Goal: Task Accomplishment & Management: Manage account settings

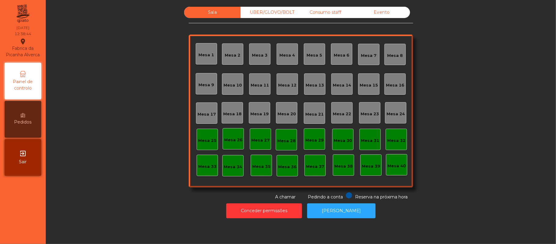
click at [224, 117] on div "Mesa 18" at bounding box center [232, 112] width 21 height 21
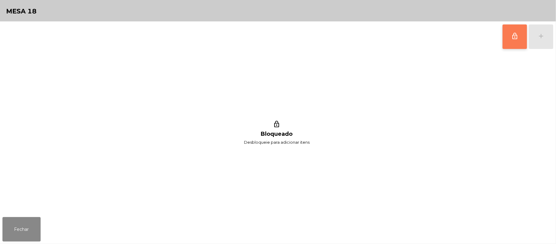
click at [513, 40] on button "lock_outline" at bounding box center [515, 36] width 24 height 24
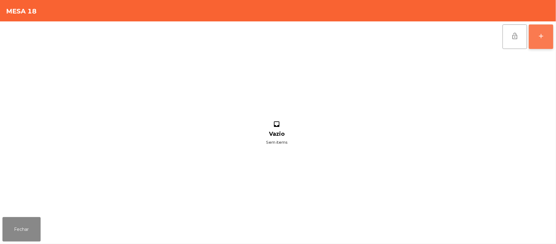
click at [549, 36] on button "add" at bounding box center [541, 36] width 24 height 24
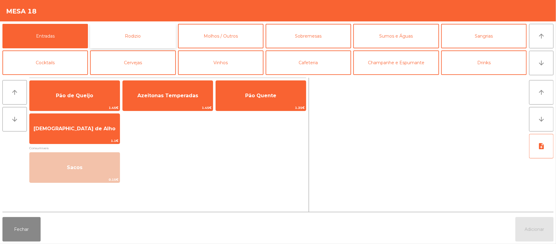
click at [154, 35] on button "Rodizio" at bounding box center [133, 36] width 86 height 24
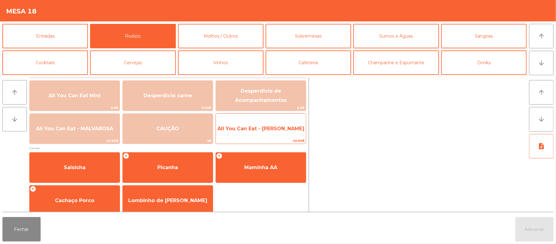
click at [266, 138] on span "20.95€" at bounding box center [261, 141] width 90 height 6
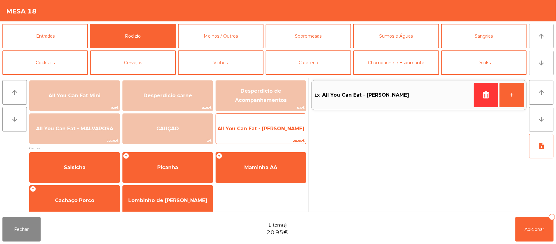
click at [270, 134] on span "All You Can Eat - [PERSON_NAME]" at bounding box center [261, 128] width 90 height 16
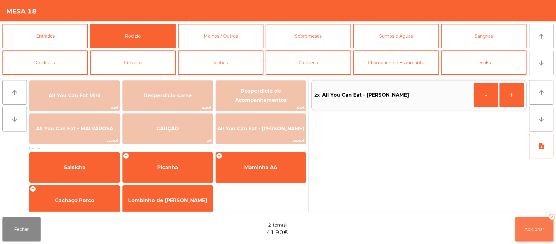
click at [538, 227] on span "Adicionar" at bounding box center [535, 228] width 20 height 5
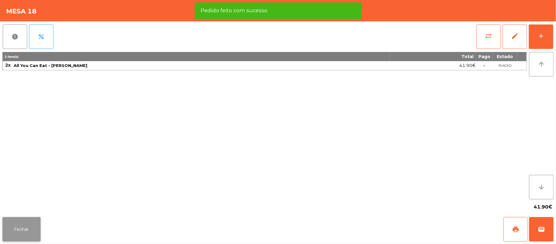
click at [37, 230] on button "Fechar" at bounding box center [21, 229] width 38 height 24
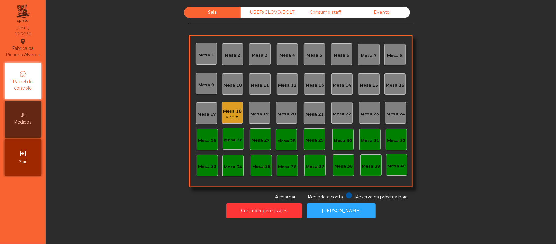
click at [278, 11] on div "UBER/GLOVO/BOLT" at bounding box center [269, 12] width 57 height 11
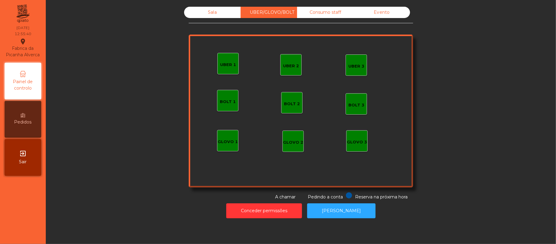
click at [217, 62] on div "UBER 1" at bounding box center [227, 63] width 21 height 21
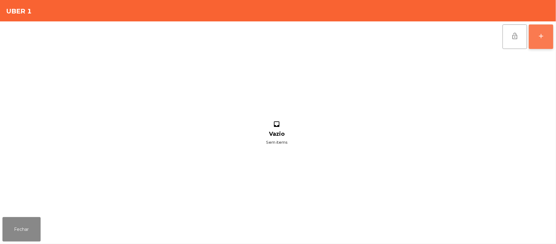
click at [539, 40] on button "add" at bounding box center [541, 36] width 24 height 24
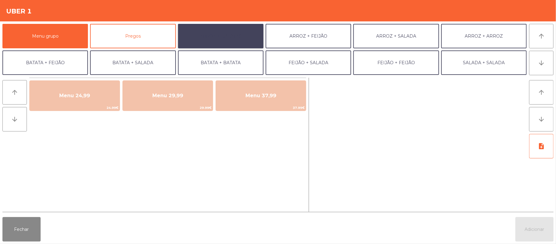
click at [238, 38] on button "ARROZ + BATATAS" at bounding box center [221, 36] width 86 height 24
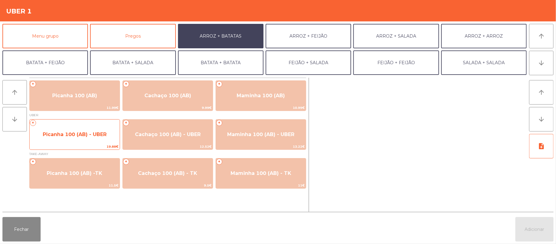
click at [80, 137] on span "Picanha 100 (AB) - UBER" at bounding box center [75, 134] width 64 height 6
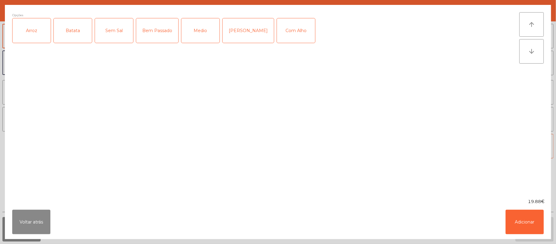
click at [29, 35] on div "Arroz" at bounding box center [32, 30] width 38 height 24
click at [60, 35] on div "Batata" at bounding box center [73, 30] width 38 height 24
click at [197, 35] on div "Medio" at bounding box center [200, 30] width 38 height 24
click at [288, 28] on div "Com Alho" at bounding box center [296, 30] width 38 height 24
click at [537, 230] on button "Adicionar" at bounding box center [525, 222] width 38 height 24
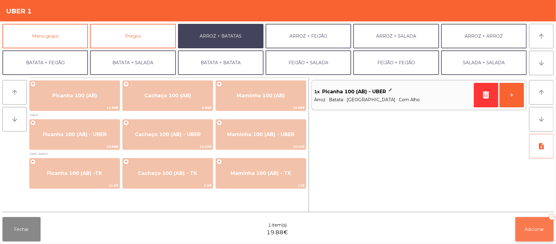
click at [537, 239] on button "Adicionar 1" at bounding box center [535, 229] width 38 height 24
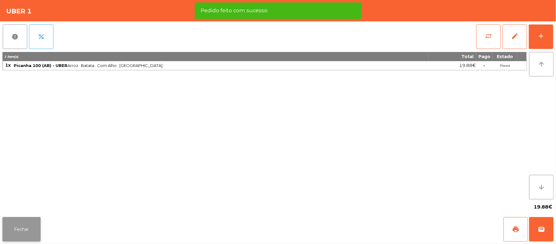
click at [32, 223] on button "Fechar" at bounding box center [21, 229] width 38 height 24
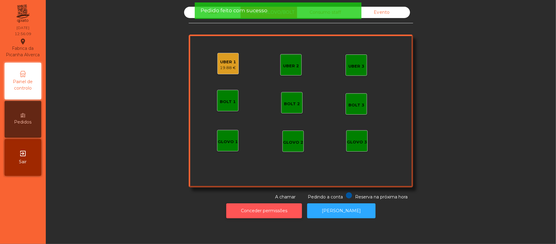
click at [266, 216] on button "Conceder permissões" at bounding box center [264, 210] width 76 height 15
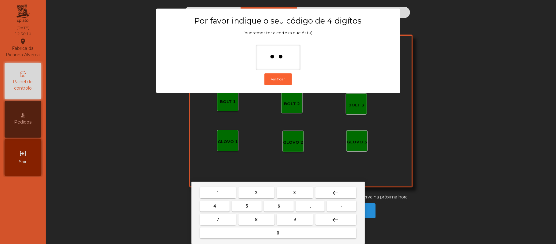
type input "***"
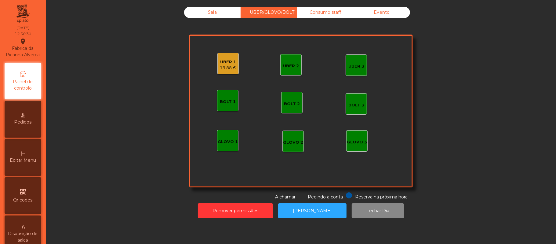
click at [225, 65] on div "19.88 €" at bounding box center [228, 68] width 16 height 6
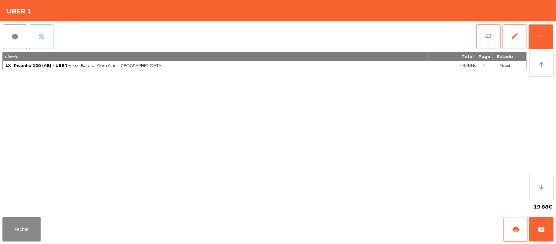
click at [34, 31] on button "percent" at bounding box center [41, 36] width 24 height 24
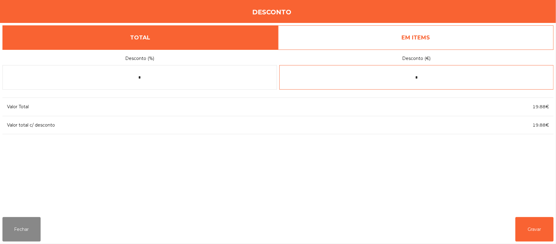
click at [444, 77] on input "*" at bounding box center [416, 77] width 275 height 24
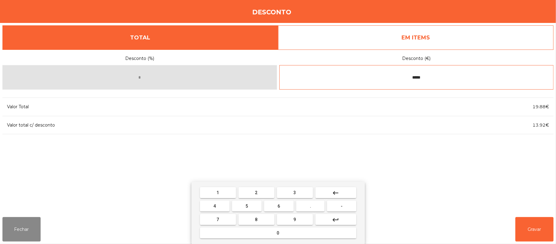
type input "*****"
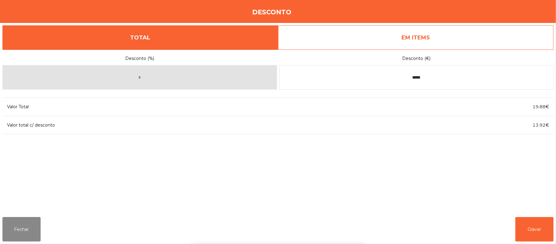
click at [534, 232] on div "1 2 3 keyboard_backspace 4 5 6 . - 7 8 9 keyboard_return 0" at bounding box center [278, 212] width 556 height 62
click at [531, 225] on button "Gravar" at bounding box center [535, 229] width 38 height 24
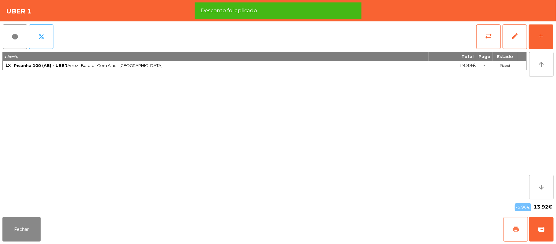
click at [510, 228] on button "print" at bounding box center [516, 229] width 24 height 24
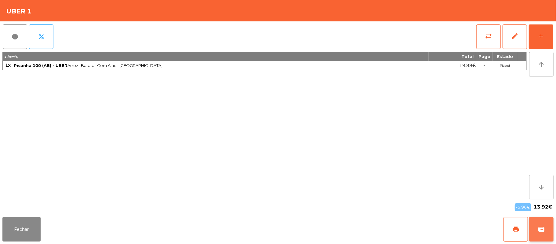
click at [552, 228] on button "wallet" at bounding box center [541, 229] width 24 height 24
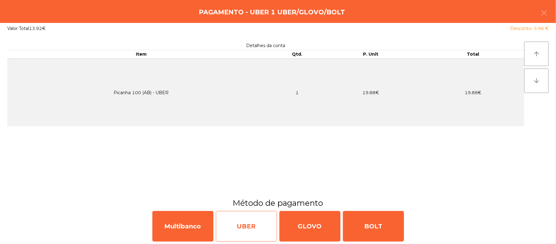
click at [258, 227] on div "UBER" at bounding box center [246, 226] width 61 height 31
select select "**"
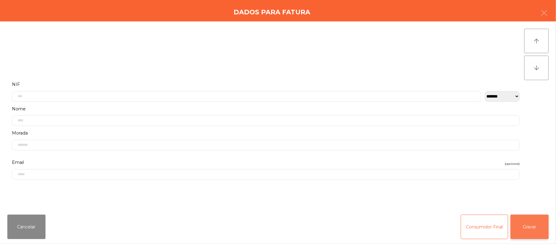
click at [527, 222] on button "Gravar" at bounding box center [530, 226] width 38 height 24
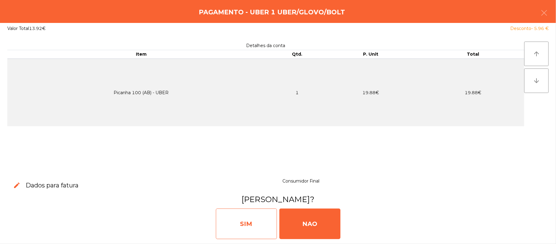
click at [251, 213] on div "SIM" at bounding box center [246, 223] width 61 height 31
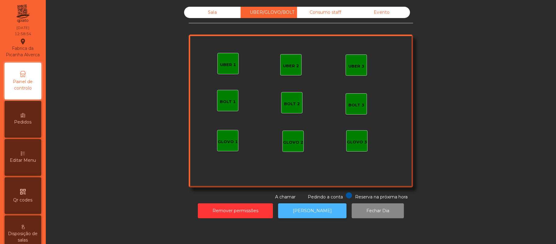
click at [318, 216] on button "[PERSON_NAME]" at bounding box center [312, 210] width 68 height 15
click at [210, 15] on div "Sala" at bounding box center [212, 12] width 57 height 11
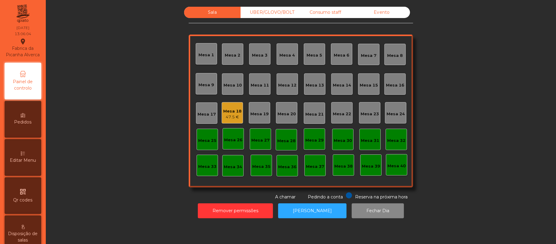
click at [364, 84] on div "Mesa 15" at bounding box center [369, 85] width 18 height 6
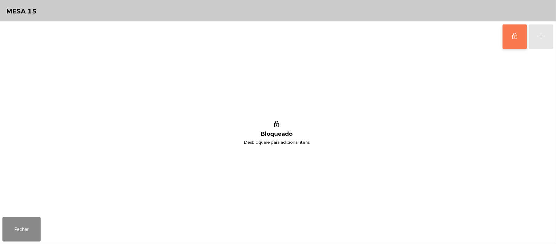
click at [517, 39] on span "lock_outline" at bounding box center [514, 35] width 7 height 7
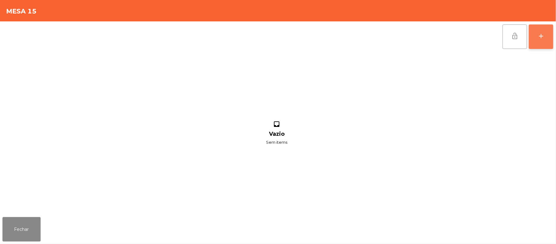
click at [549, 40] on button "add" at bounding box center [541, 36] width 24 height 24
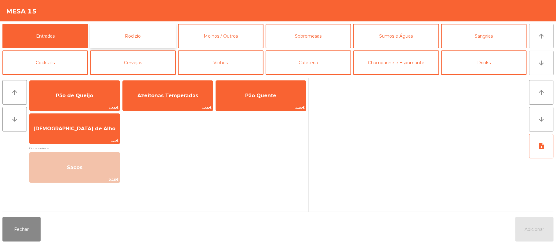
click at [150, 36] on button "Rodizio" at bounding box center [133, 36] width 86 height 24
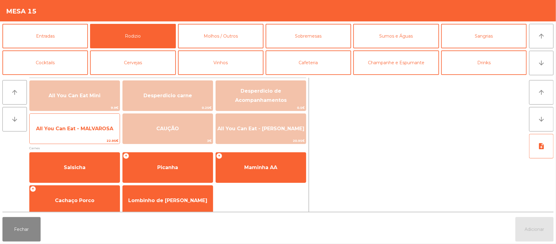
click at [91, 128] on span "All You Can Eat - MALVAROSA" at bounding box center [74, 129] width 77 height 6
click at [88, 134] on span "All You Can Eat - MALVAROSA" at bounding box center [75, 128] width 90 height 16
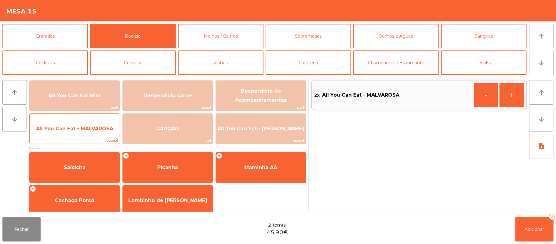
click at [91, 132] on span "All You Can Eat - MALVAROSA" at bounding box center [75, 128] width 90 height 16
click at [89, 133] on span "All You Can Eat - MALVAROSA" at bounding box center [75, 128] width 90 height 16
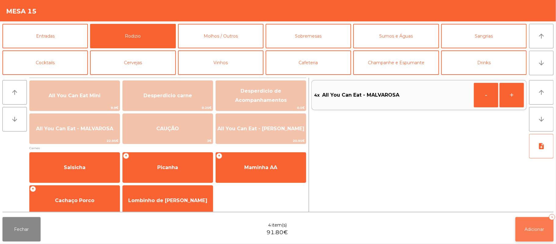
click at [539, 227] on span "Adicionar" at bounding box center [535, 228] width 20 height 5
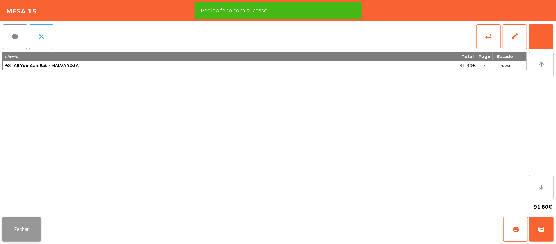
click at [24, 224] on button "Fechar" at bounding box center [21, 229] width 38 height 24
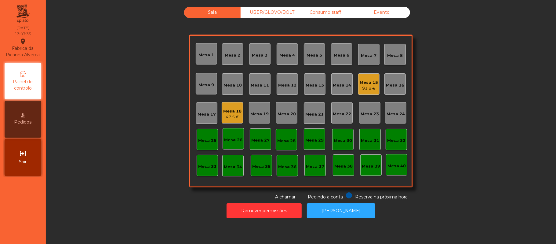
click at [207, 58] on div "Mesa 1" at bounding box center [206, 53] width 21 height 21
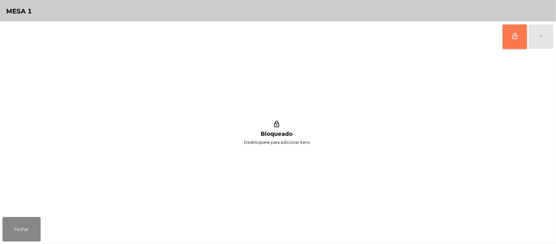
click at [509, 41] on button "lock_outline" at bounding box center [515, 36] width 24 height 24
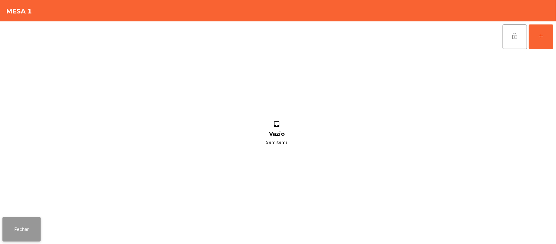
click at [25, 229] on button "Fechar" at bounding box center [21, 229] width 38 height 24
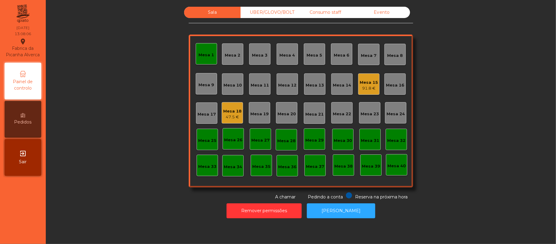
click at [196, 52] on div "Mesa 1" at bounding box center [206, 53] width 21 height 21
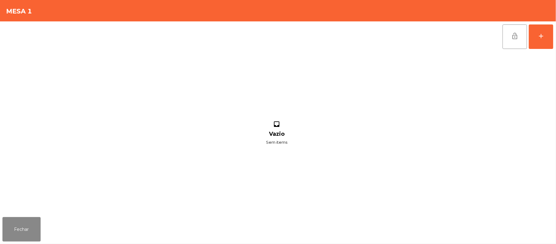
click at [553, 49] on div "lock_open add" at bounding box center [527, 36] width 51 height 31
click at [540, 41] on button "add" at bounding box center [541, 36] width 24 height 24
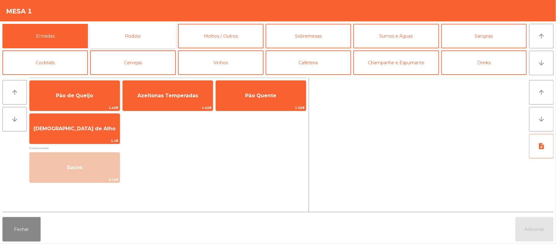
click at [144, 37] on button "Rodizio" at bounding box center [133, 36] width 86 height 24
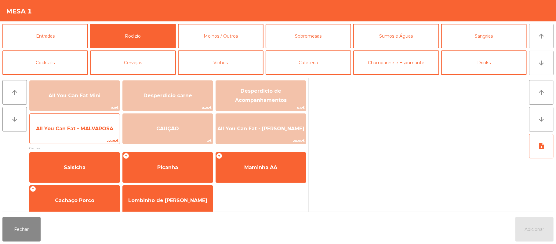
click at [100, 134] on span "All You Can Eat - MALVAROSA" at bounding box center [75, 128] width 90 height 16
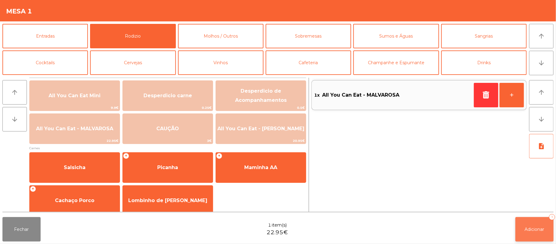
click at [531, 226] on span "Adicionar" at bounding box center [535, 228] width 20 height 5
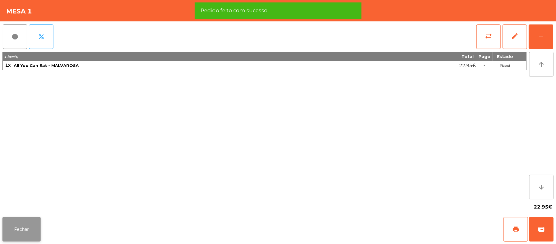
click at [31, 229] on button "Fechar" at bounding box center [21, 229] width 38 height 24
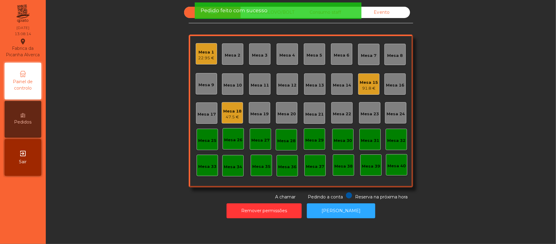
click at [239, 116] on div "Mesa 18 47.5 €" at bounding box center [232, 112] width 21 height 21
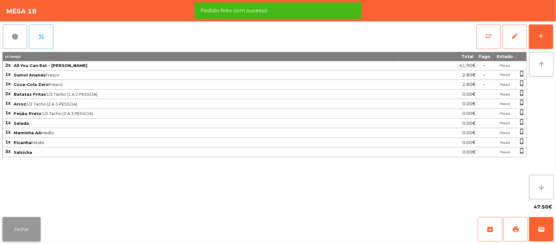
click at [25, 237] on button "Fechar" at bounding box center [21, 229] width 38 height 24
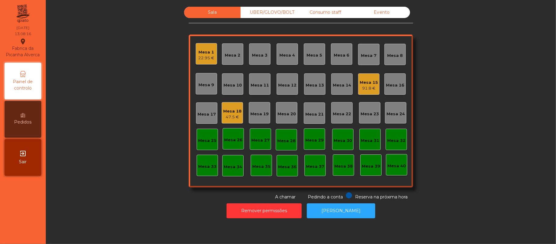
click at [363, 86] on div "91.8 €" at bounding box center [369, 88] width 18 height 6
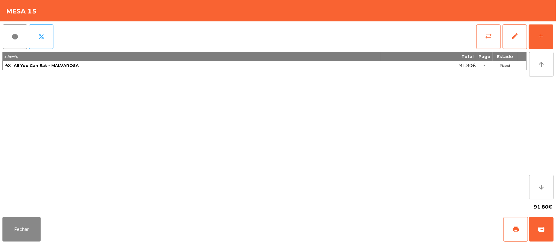
click at [494, 43] on button "sync_alt" at bounding box center [488, 36] width 24 height 24
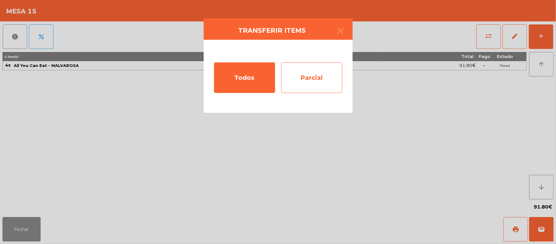
click at [325, 81] on div "Parcial" at bounding box center [311, 77] width 61 height 31
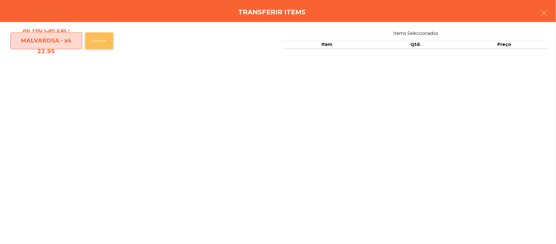
click at [104, 48] on button "Escolher" at bounding box center [99, 40] width 28 height 17
click at [104, 47] on button "Escolher" at bounding box center [99, 40] width 28 height 17
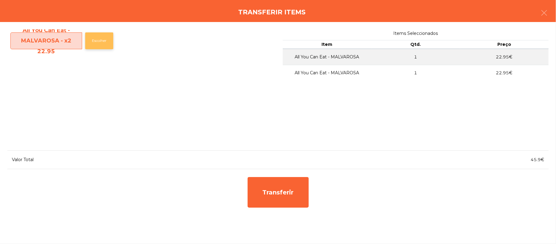
click at [104, 46] on button "Escolher" at bounding box center [99, 40] width 28 height 17
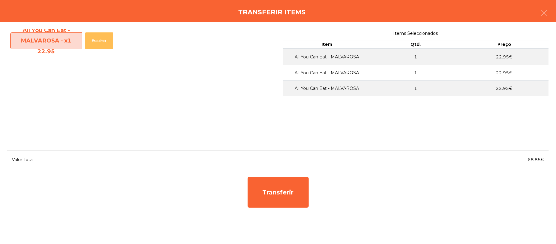
click at [104, 44] on button "Escolher" at bounding box center [99, 40] width 28 height 17
click at [104, 45] on div "All You Can Eat - MALVAROSA - x1 22.95 Escolher" at bounding box center [140, 87] width 266 height 116
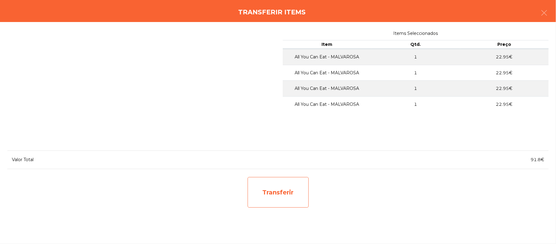
click at [280, 190] on div "Transferir" at bounding box center [278, 192] width 61 height 31
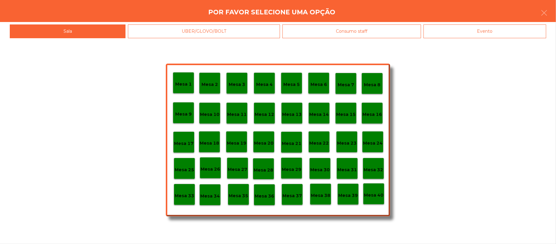
click at [292, 197] on p "Mesa 37" at bounding box center [293, 195] width 20 height 7
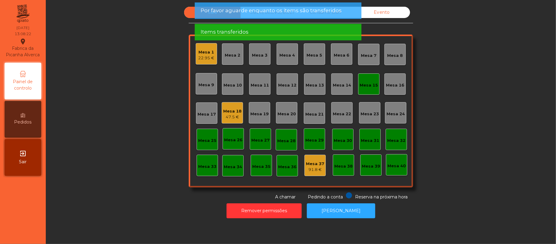
click at [362, 88] on div "Mesa 15" at bounding box center [369, 85] width 18 height 6
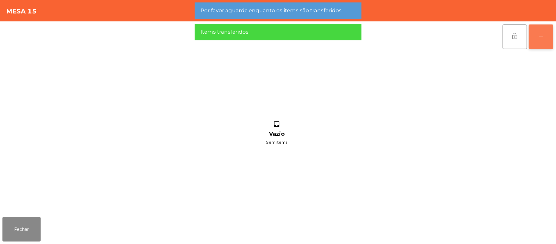
click at [553, 47] on button "add" at bounding box center [541, 36] width 24 height 24
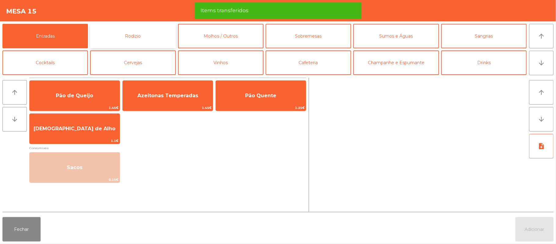
click at [154, 48] on button "Rodizio" at bounding box center [133, 36] width 86 height 24
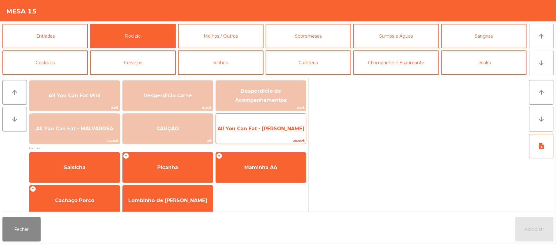
click at [266, 138] on span "20.95€" at bounding box center [261, 141] width 90 height 6
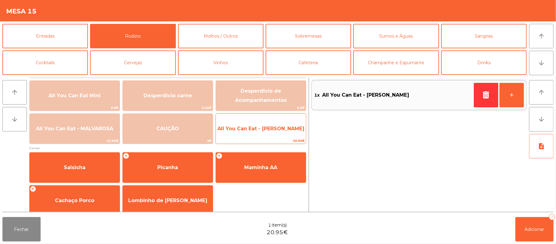
click at [272, 133] on span "All You Can Eat - [PERSON_NAME]" at bounding box center [261, 128] width 90 height 16
click at [269, 134] on span "All You Can Eat - [PERSON_NAME]" at bounding box center [261, 128] width 90 height 16
click at [274, 134] on span "All You Can Eat - [PERSON_NAME]" at bounding box center [261, 128] width 90 height 16
click at [269, 134] on span "All You Can Eat - [PERSON_NAME]" at bounding box center [261, 128] width 90 height 16
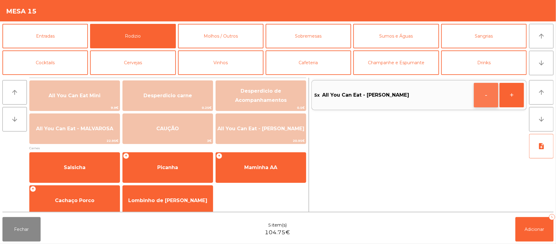
click at [491, 94] on button "-" at bounding box center [486, 95] width 24 height 24
click at [534, 231] on span "Adicionar" at bounding box center [535, 228] width 20 height 5
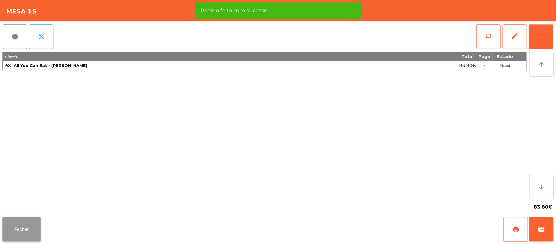
click at [14, 239] on button "Fechar" at bounding box center [21, 229] width 38 height 24
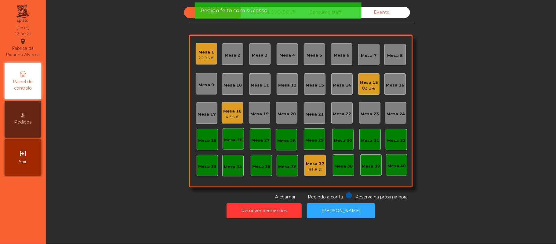
click at [207, 63] on div "Mesa 1 22.95 €" at bounding box center [206, 53] width 21 height 21
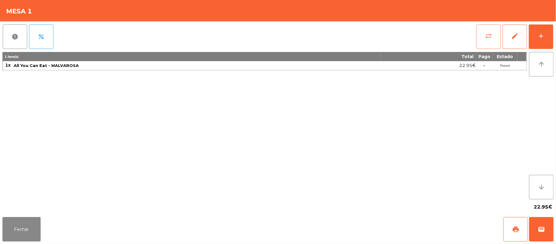
click at [486, 35] on span "sync_alt" at bounding box center [488, 35] width 7 height 7
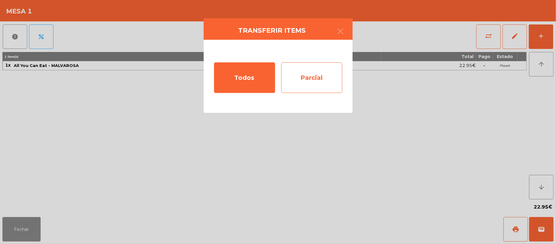
click at [314, 81] on div "Parcial" at bounding box center [311, 77] width 61 height 31
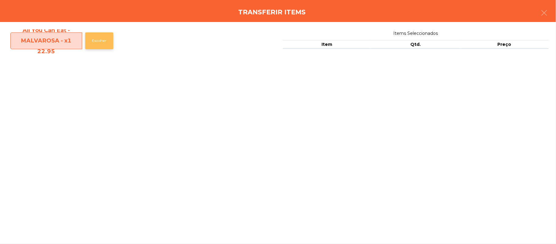
click at [112, 45] on button "Escolher" at bounding box center [99, 40] width 28 height 17
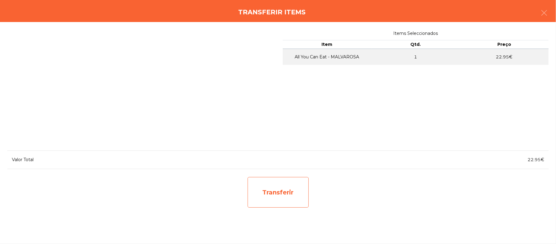
click at [291, 199] on div "Transferir" at bounding box center [278, 192] width 61 height 31
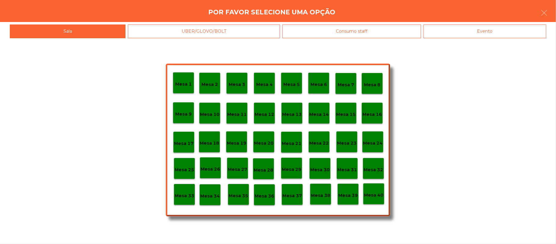
click at [294, 200] on div "Mesa 37" at bounding box center [292, 194] width 21 height 21
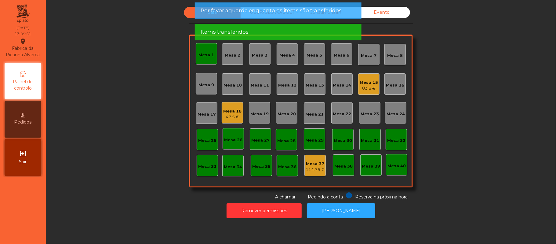
click at [206, 55] on div "Mesa 1" at bounding box center [207, 55] width 16 height 6
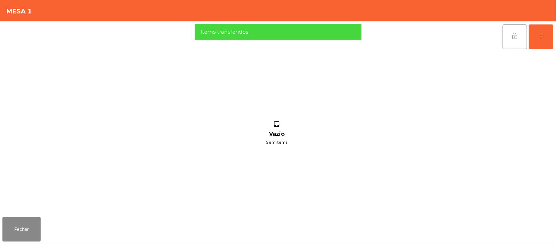
click at [514, 40] on button "lock_open" at bounding box center [515, 36] width 24 height 24
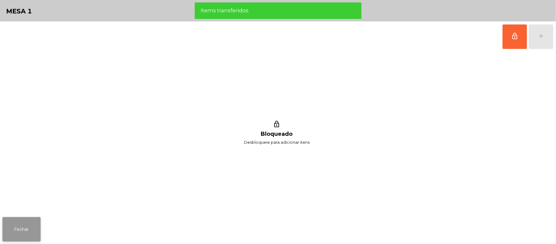
click at [13, 230] on button "Fechar" at bounding box center [21, 229] width 38 height 24
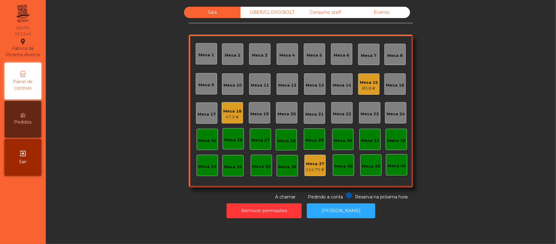
click at [358, 90] on div "Mesa 15 83.8 €" at bounding box center [368, 83] width 21 height 21
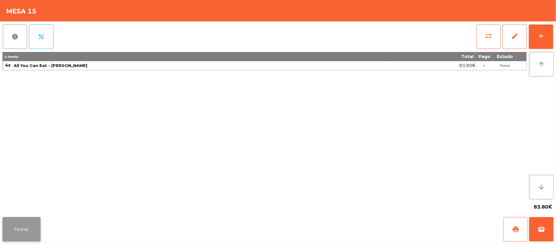
click at [23, 225] on button "Fechar" at bounding box center [21, 229] width 38 height 24
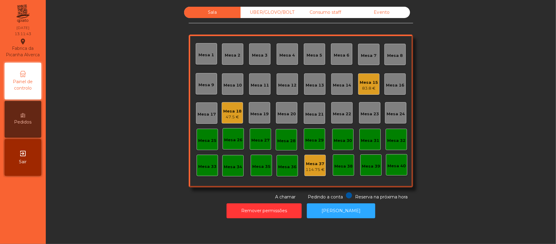
click at [231, 104] on div "Mesa 18 47.5 €" at bounding box center [232, 112] width 21 height 21
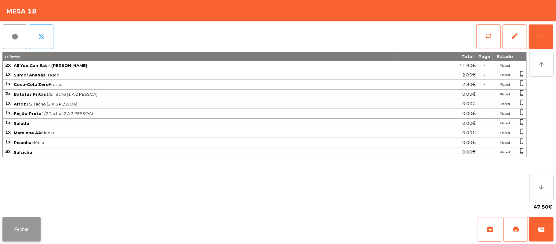
click at [26, 220] on button "Fechar" at bounding box center [21, 229] width 38 height 24
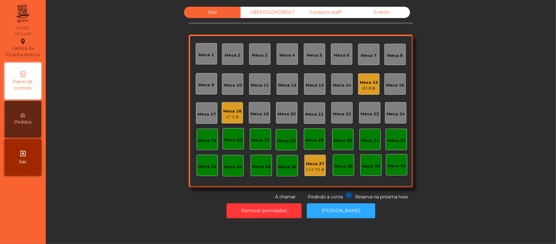
click at [373, 82] on div "Mesa 15" at bounding box center [369, 82] width 18 height 6
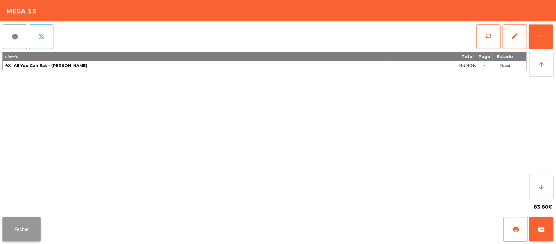
click at [19, 231] on button "Fechar" at bounding box center [21, 229] width 38 height 24
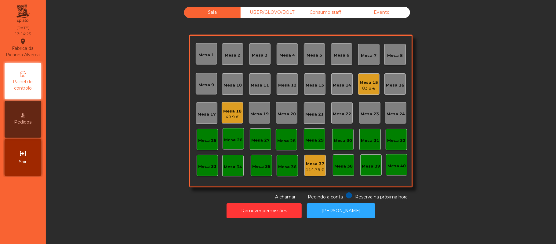
click at [365, 82] on div "Mesa 15" at bounding box center [369, 82] width 18 height 6
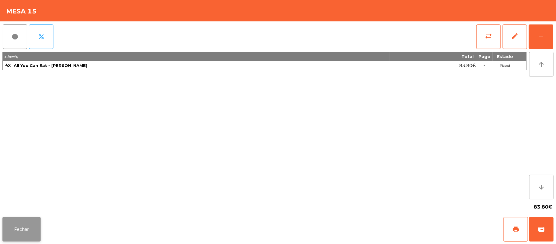
click at [18, 223] on button "Fechar" at bounding box center [21, 229] width 38 height 24
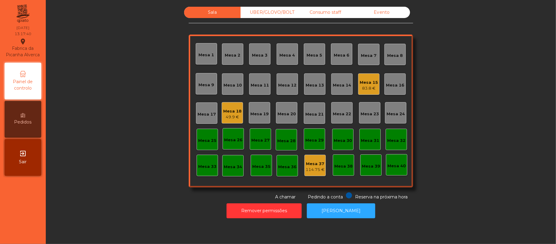
click at [280, 111] on div "Mesa 20" at bounding box center [287, 114] width 18 height 6
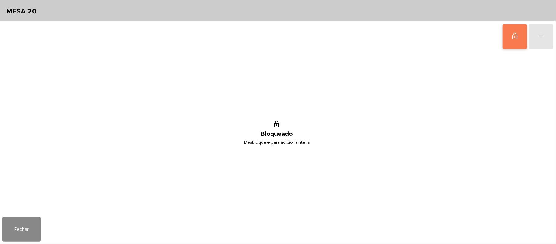
click at [509, 44] on button "lock_outline" at bounding box center [515, 36] width 24 height 24
click at [541, 31] on div "lock_outline add" at bounding box center [527, 36] width 51 height 31
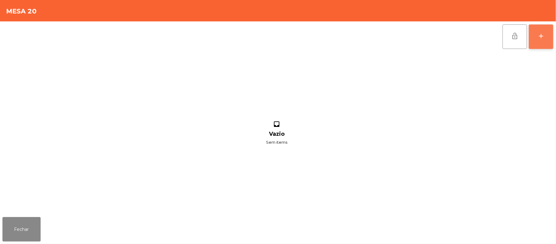
click at [539, 36] on div "add" at bounding box center [541, 35] width 7 height 7
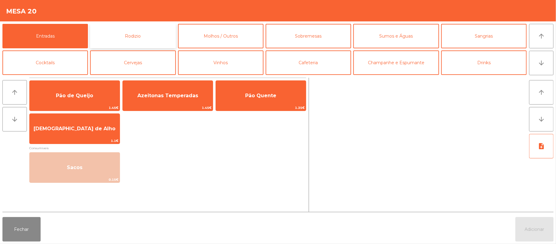
click at [136, 37] on button "Rodizio" at bounding box center [133, 36] width 86 height 24
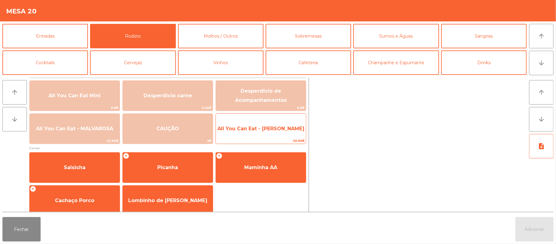
click at [272, 128] on span "All You Can Eat - [PERSON_NAME]" at bounding box center [260, 129] width 87 height 6
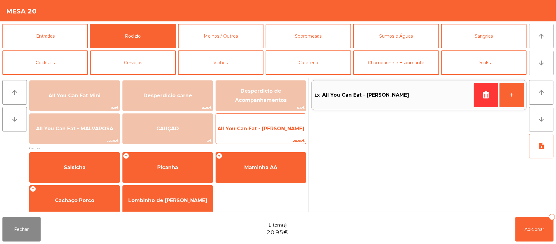
click at [275, 138] on span "20.95€" at bounding box center [261, 141] width 90 height 6
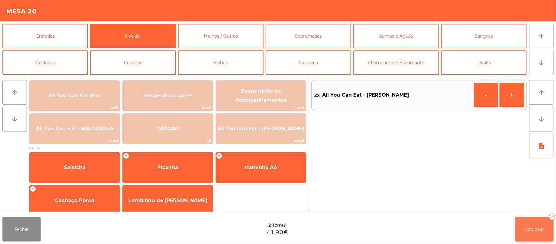
click at [524, 227] on button "Adicionar 2" at bounding box center [535, 229] width 38 height 24
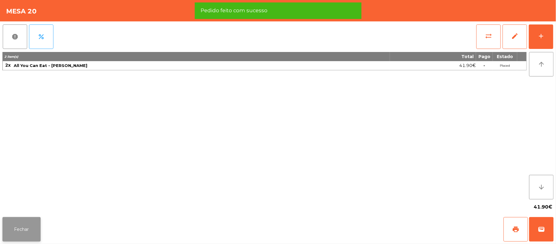
click at [27, 232] on button "Fechar" at bounding box center [21, 229] width 38 height 24
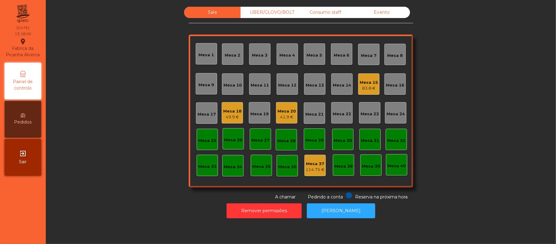
click at [278, 109] on div "Mesa 20" at bounding box center [287, 111] width 18 height 6
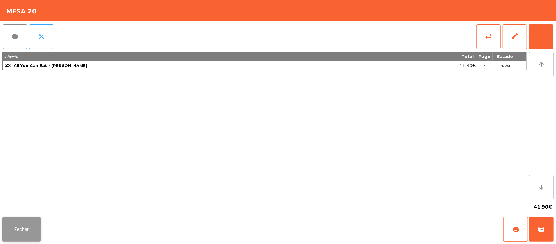
click at [21, 224] on button "Fechar" at bounding box center [21, 229] width 38 height 24
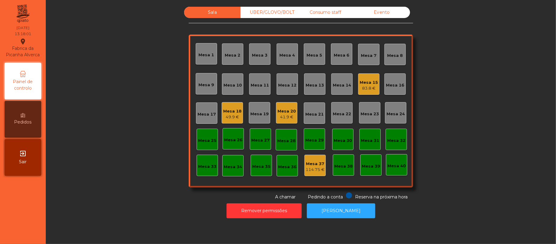
click at [235, 108] on div "Mesa 18" at bounding box center [232, 111] width 18 height 6
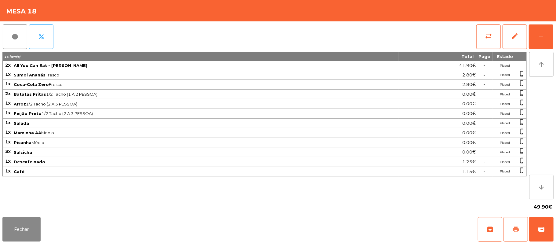
click at [513, 232] on span "print" at bounding box center [515, 228] width 7 height 7
click at [550, 231] on button "wallet" at bounding box center [541, 229] width 24 height 24
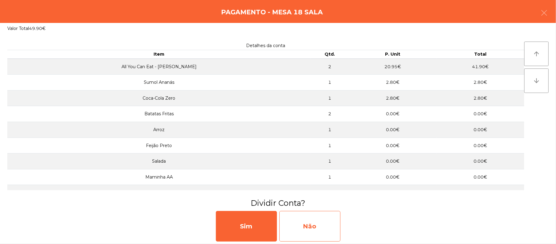
click at [319, 226] on div "Não" at bounding box center [309, 226] width 61 height 31
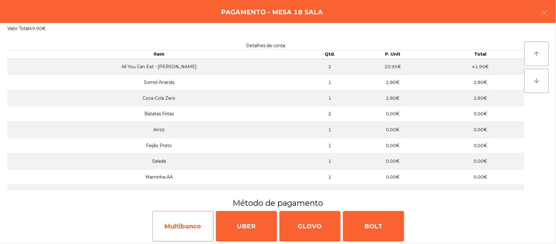
click at [193, 232] on div "Multibanco" at bounding box center [182, 226] width 61 height 31
select select "**"
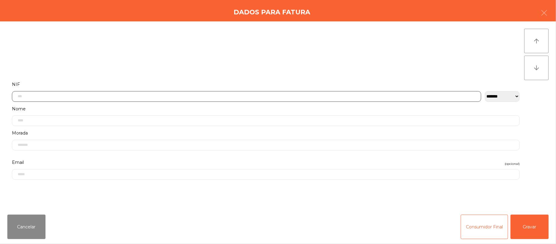
click at [201, 96] on input "text" at bounding box center [246, 96] width 469 height 11
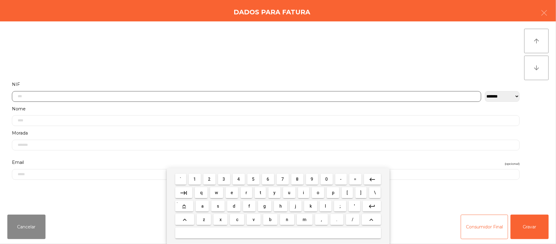
scroll to position [51, 0]
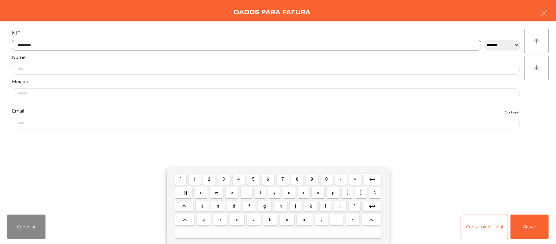
type input "*********"
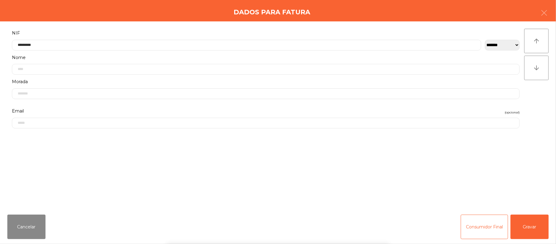
click at [534, 229] on div "` 1 2 3 4 5 6 7 8 9 0 - = keyboard_backspace keyboard_tab q w e r t y u i o p […" at bounding box center [278, 206] width 556 height 76
click at [538, 225] on div "` 1 2 3 4 5 6 7 8 9 0 - = keyboard_backspace keyboard_tab q w e r t y u i o p […" at bounding box center [278, 206] width 556 height 76
click at [541, 224] on button "Gravar" at bounding box center [530, 226] width 38 height 24
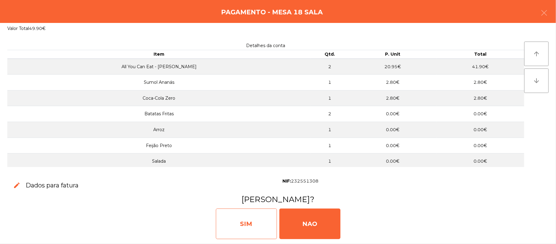
click at [243, 218] on div "SIM" at bounding box center [246, 223] width 61 height 31
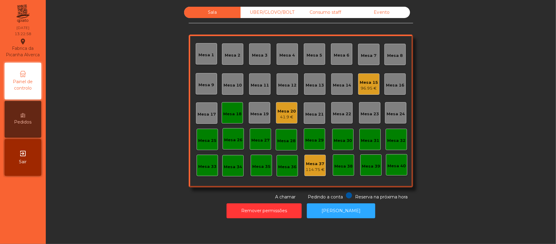
click at [235, 108] on div "Mesa 18" at bounding box center [232, 112] width 18 height 9
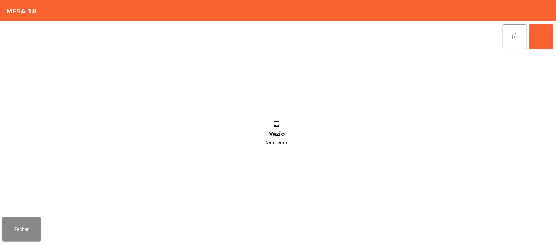
click at [522, 39] on button "lock_open" at bounding box center [515, 36] width 24 height 24
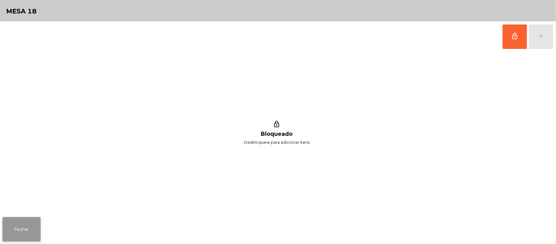
click at [5, 230] on button "Fechar" at bounding box center [21, 229] width 38 height 24
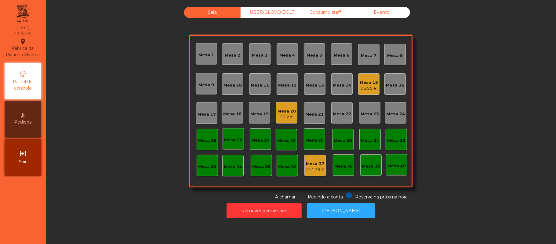
click at [229, 90] on div "Mesa 10" at bounding box center [232, 83] width 21 height 21
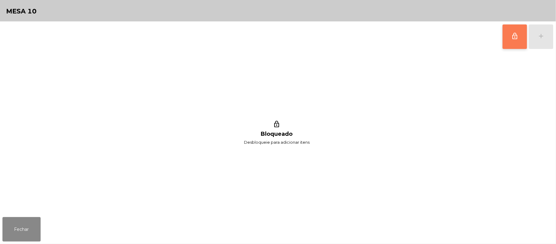
click at [518, 43] on button "lock_outline" at bounding box center [515, 36] width 24 height 24
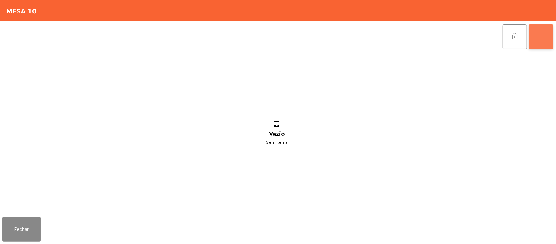
click at [551, 38] on button "add" at bounding box center [541, 36] width 24 height 24
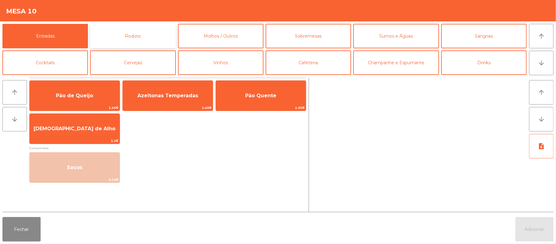
click at [130, 29] on button "Rodizio" at bounding box center [133, 36] width 86 height 24
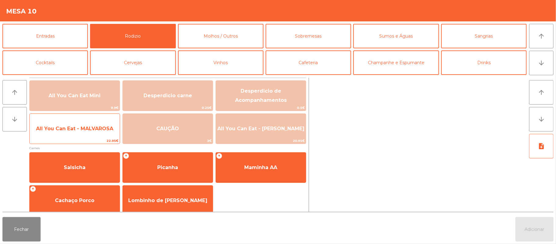
click at [88, 134] on span "All You Can Eat - MALVAROSA" at bounding box center [75, 128] width 90 height 16
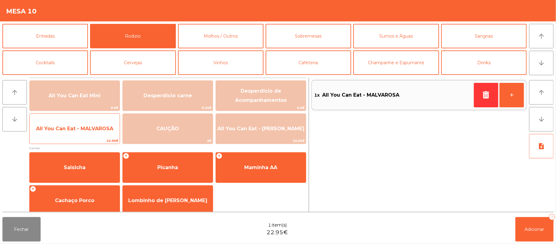
click at [87, 130] on span "All You Can Eat - MALVAROSA" at bounding box center [74, 129] width 77 height 6
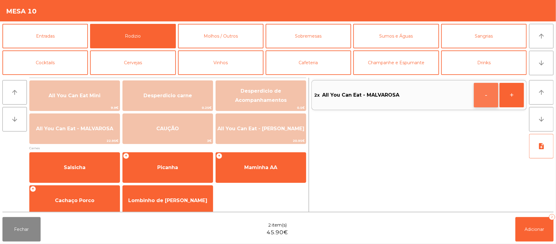
click at [485, 97] on button "-" at bounding box center [486, 95] width 24 height 24
click at [478, 98] on button "button" at bounding box center [486, 95] width 24 height 24
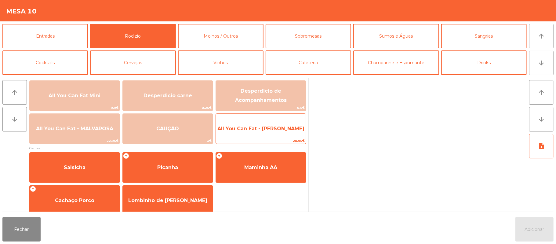
click at [279, 123] on span "All You Can Eat - [PERSON_NAME]" at bounding box center [261, 128] width 90 height 16
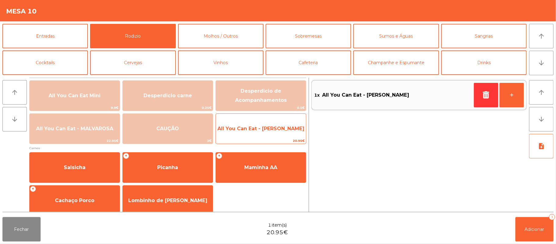
click at [280, 128] on span "All You Can Eat - [PERSON_NAME]" at bounding box center [260, 129] width 87 height 6
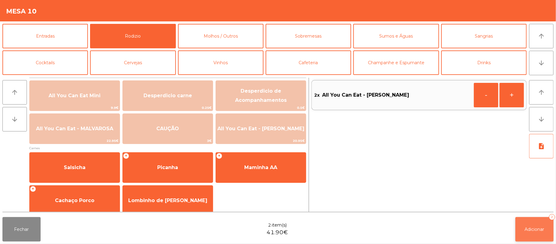
click at [533, 235] on button "Adicionar 2" at bounding box center [535, 229] width 38 height 24
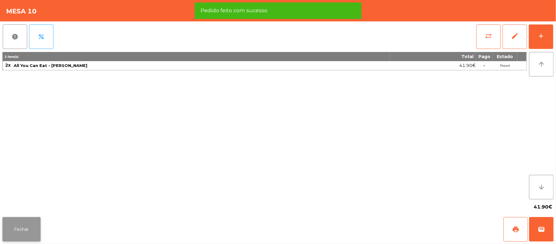
click at [20, 232] on button "Fechar" at bounding box center [21, 229] width 38 height 24
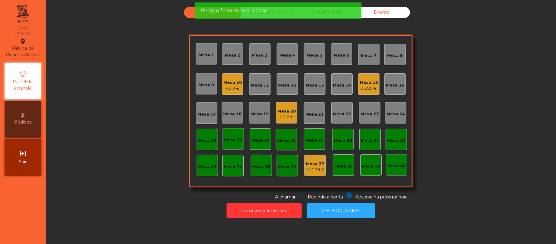
click at [339, 114] on div "Mesa 22" at bounding box center [342, 114] width 18 height 6
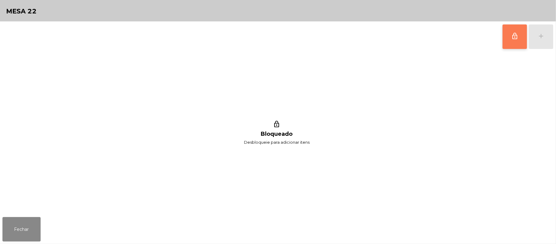
click at [507, 34] on button "lock_outline" at bounding box center [515, 36] width 24 height 24
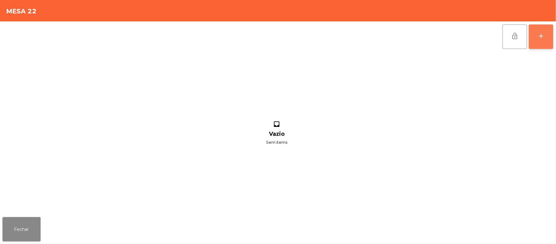
click at [550, 43] on button "add" at bounding box center [541, 36] width 24 height 24
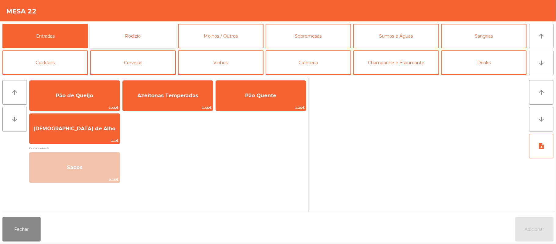
click at [141, 37] on button "Rodizio" at bounding box center [133, 36] width 86 height 24
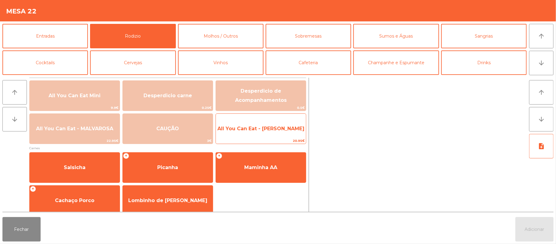
click at [274, 134] on span "All You Can Eat - [PERSON_NAME]" at bounding box center [261, 128] width 90 height 16
click at [280, 134] on span "All You Can Eat - [PERSON_NAME]" at bounding box center [261, 128] width 90 height 16
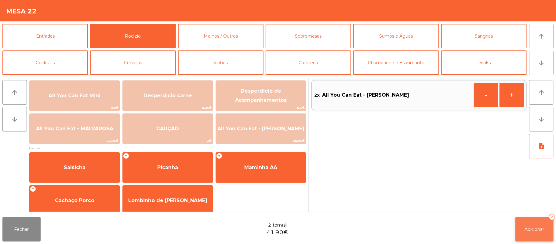
click at [530, 234] on button "Adicionar 2" at bounding box center [535, 229] width 38 height 24
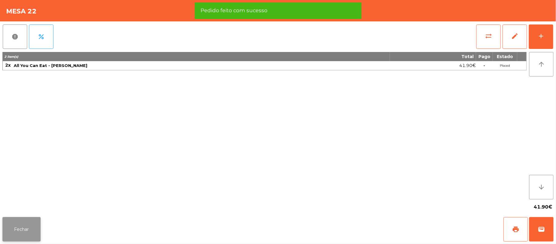
click at [24, 223] on button "Fechar" at bounding box center [21, 229] width 38 height 24
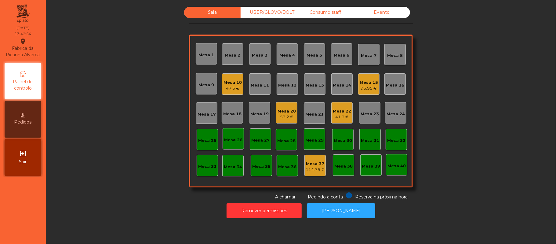
click at [374, 87] on div "96.95 €" at bounding box center [369, 88] width 18 height 6
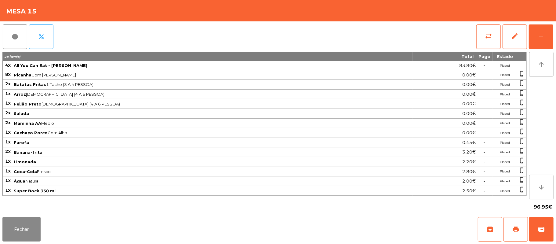
click at [554, 27] on div "report percent sync_alt edit add 28 item(s) Total Pago Estado 4x All You Can Ea…" at bounding box center [278, 117] width 556 height 193
click at [541, 33] on div "add" at bounding box center [541, 35] width 7 height 7
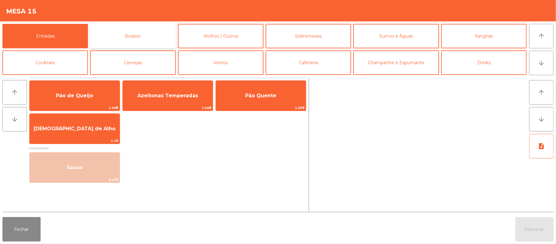
click at [156, 35] on button "Rodizio" at bounding box center [133, 36] width 86 height 24
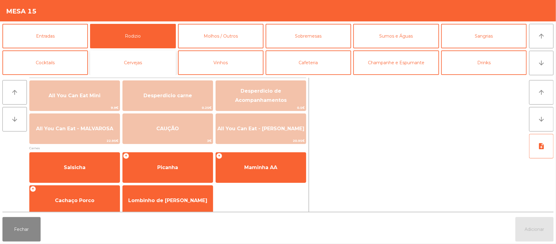
click at [131, 57] on button "Cervejas" at bounding box center [133, 62] width 86 height 24
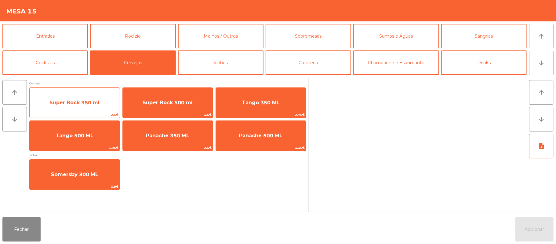
click at [101, 102] on span "Super Bock 350 ml" at bounding box center [75, 102] width 90 height 16
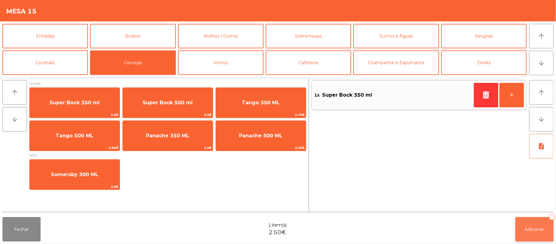
click at [534, 223] on button "Adicionar 1" at bounding box center [535, 229] width 38 height 24
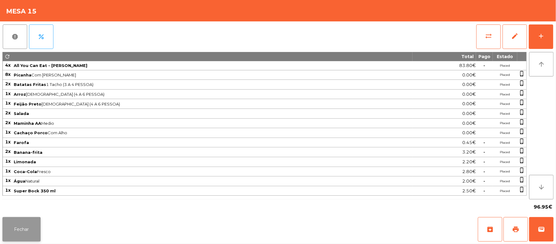
click at [18, 227] on button "Fechar" at bounding box center [21, 229] width 38 height 24
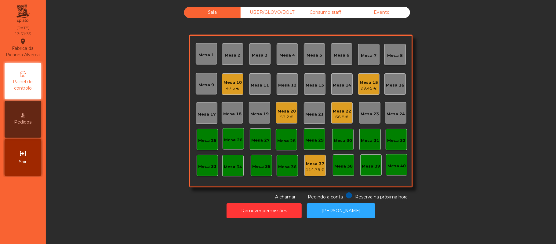
click at [370, 44] on div "Mesa 7" at bounding box center [368, 54] width 21 height 21
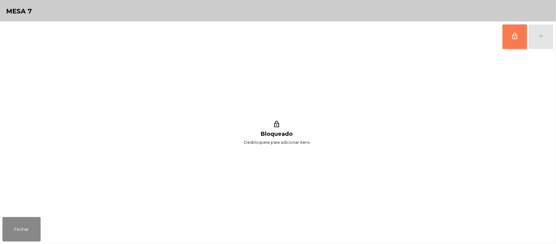
click at [520, 35] on button "lock_outline" at bounding box center [515, 36] width 24 height 24
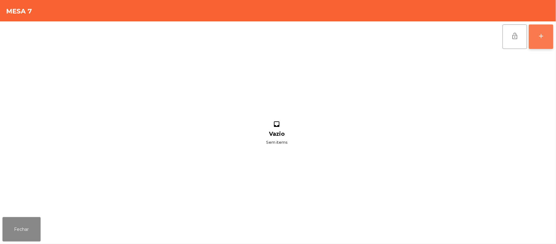
click at [540, 35] on div "add" at bounding box center [541, 35] width 7 height 7
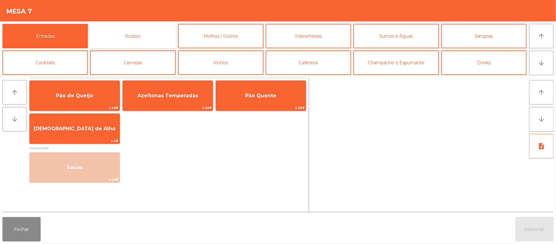
click at [152, 25] on button "Rodizio" at bounding box center [133, 36] width 86 height 24
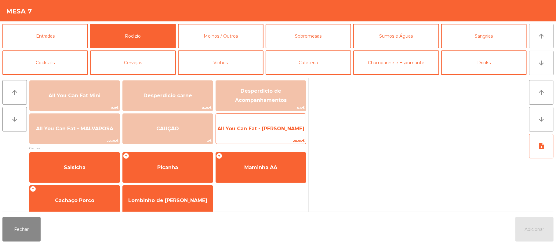
click at [278, 133] on span "All You Can Eat - [PERSON_NAME]" at bounding box center [261, 128] width 90 height 16
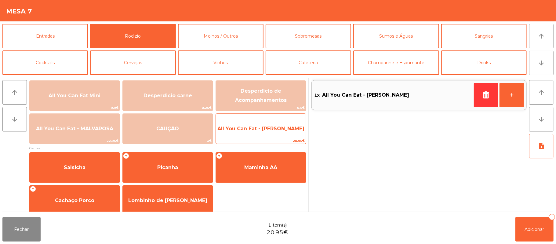
click at [277, 141] on span "20.95€" at bounding box center [261, 141] width 90 height 6
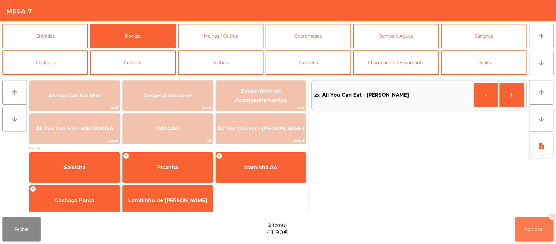
click at [536, 228] on span "Adicionar" at bounding box center [535, 228] width 20 height 5
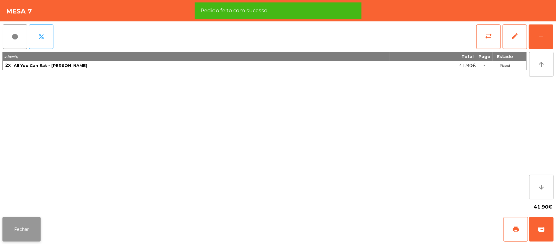
click at [32, 230] on button "Fechar" at bounding box center [21, 229] width 38 height 24
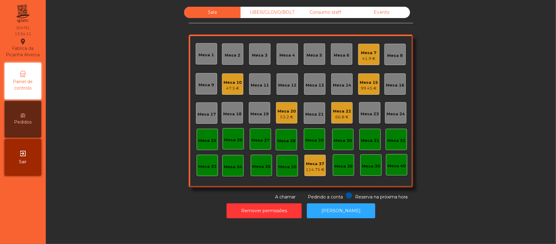
click at [256, 16] on div "UBER/GLOVO/BOLT" at bounding box center [269, 12] width 57 height 11
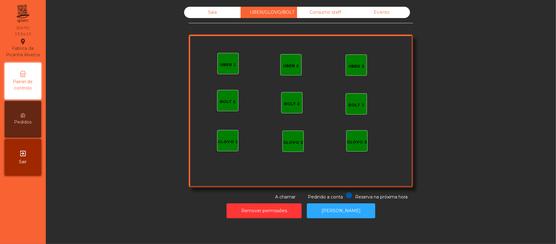
click at [228, 66] on div "UBER 1" at bounding box center [228, 65] width 16 height 6
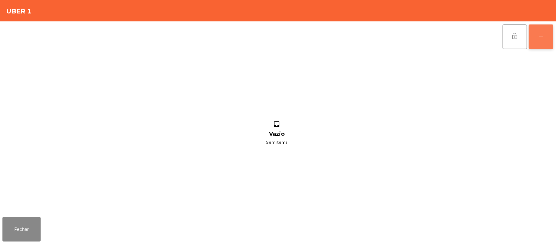
click at [536, 39] on button "add" at bounding box center [541, 36] width 24 height 24
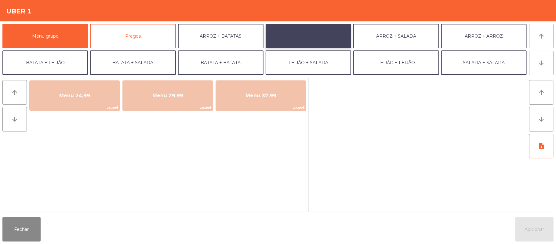
click at [306, 45] on button "ARROZ + FEIJÃO" at bounding box center [309, 36] width 86 height 24
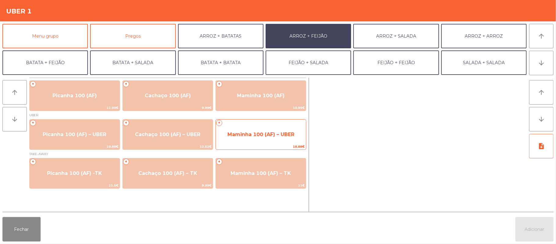
click at [252, 146] on span "18.88€" at bounding box center [261, 147] width 90 height 6
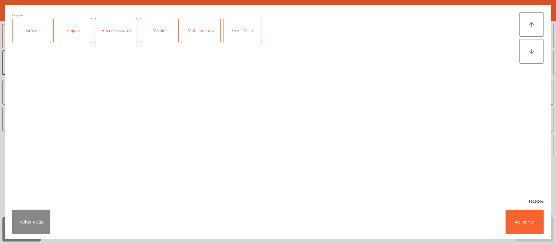
click at [28, 34] on div "Arroz" at bounding box center [32, 30] width 38 height 24
click at [68, 39] on div "Feijão" at bounding box center [73, 30] width 38 height 24
click at [31, 217] on button "Voltar atrás" at bounding box center [31, 222] width 38 height 24
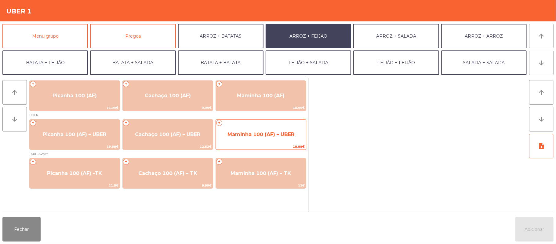
click at [255, 138] on span "Maminha 100 (AF) – UBER" at bounding box center [261, 134] width 90 height 16
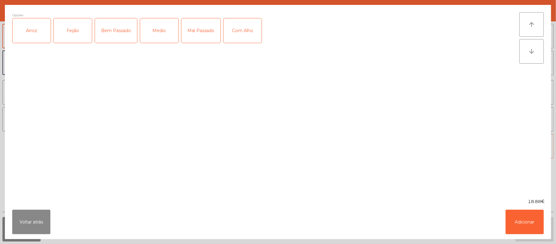
click at [35, 37] on div "Arroz" at bounding box center [32, 30] width 38 height 24
click at [72, 31] on div "Feijão" at bounding box center [73, 30] width 38 height 24
click at [157, 27] on div "Medio" at bounding box center [159, 30] width 38 height 24
click at [522, 221] on button "Adicionar" at bounding box center [525, 222] width 38 height 24
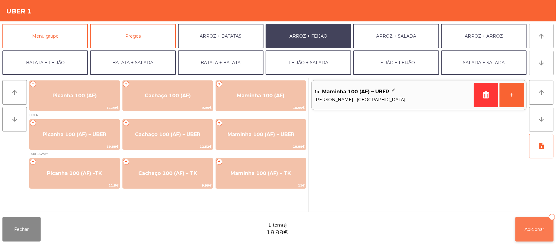
click at [535, 229] on span "Adicionar" at bounding box center [535, 228] width 20 height 5
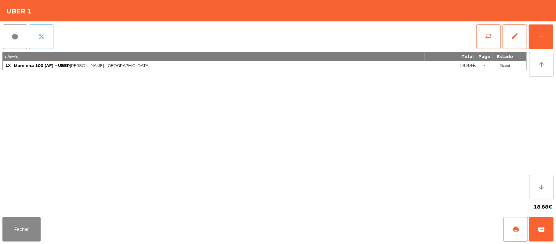
click at [46, 27] on button "percent" at bounding box center [41, 36] width 24 height 24
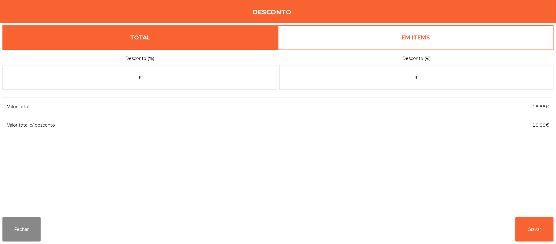
click at [398, 39] on link "EM ITEMS" at bounding box center [416, 37] width 276 height 24
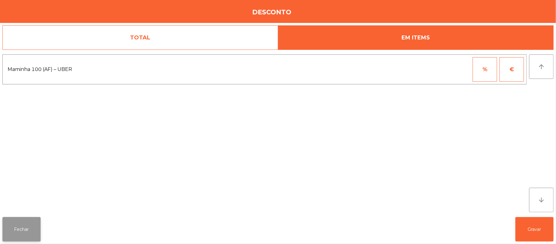
click at [21, 234] on button "Fechar" at bounding box center [21, 229] width 38 height 24
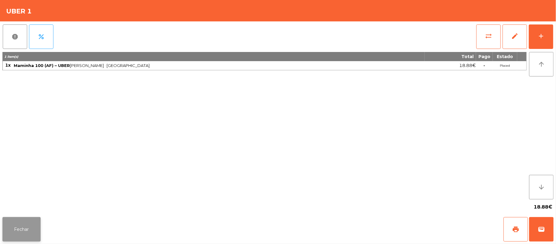
click at [7, 235] on button "Fechar" at bounding box center [21, 229] width 38 height 24
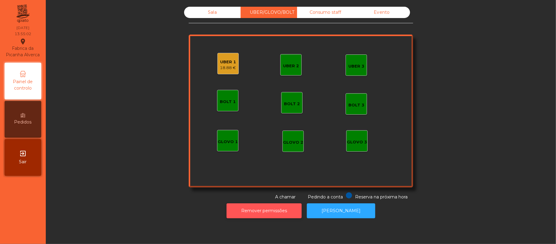
click at [265, 217] on button "Remover permissões" at bounding box center [264, 210] width 75 height 15
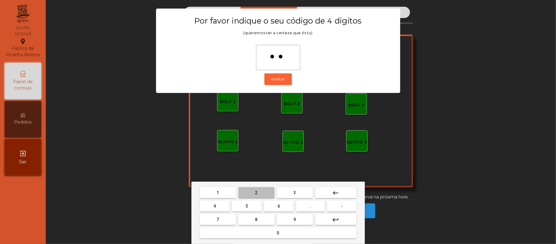
type input "***"
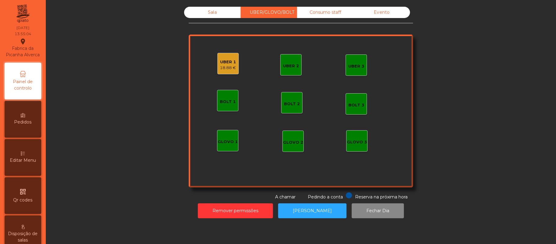
click at [229, 57] on div "UBER 1 18.88 €" at bounding box center [228, 64] width 16 height 14
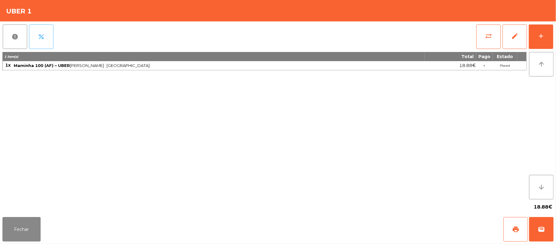
click at [43, 35] on span "percent" at bounding box center [41, 36] width 7 height 7
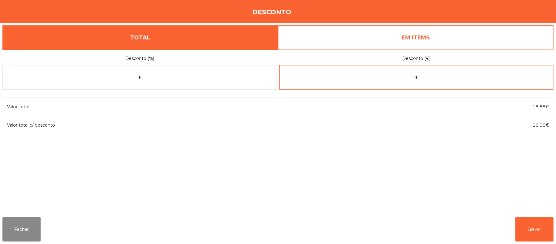
click at [429, 75] on input "*" at bounding box center [416, 77] width 275 height 24
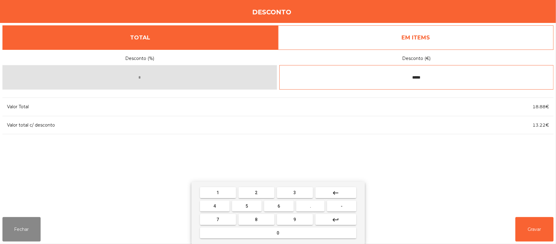
type input "*****"
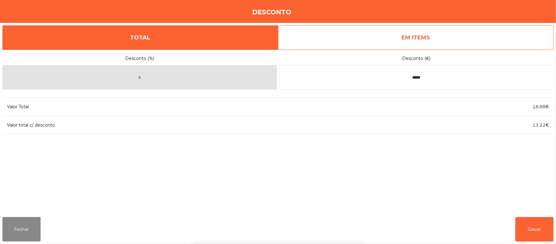
click at [539, 225] on div "1 2 3 keyboard_backspace 4 5 6 . - 7 8 9 keyboard_return 0" at bounding box center [278, 212] width 556 height 62
click at [544, 228] on button "Gravar" at bounding box center [535, 229] width 38 height 24
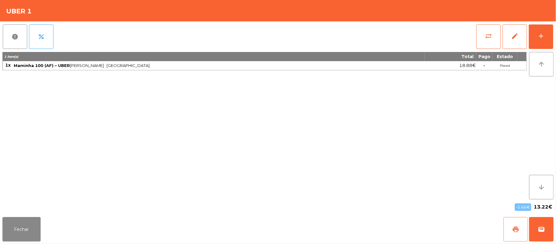
click at [509, 227] on button "print" at bounding box center [516, 229] width 24 height 24
click at [539, 221] on button "wallet" at bounding box center [541, 229] width 24 height 24
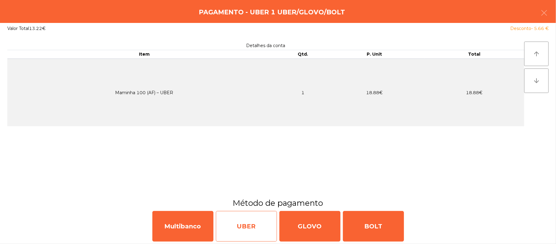
click at [240, 219] on div "UBER" at bounding box center [246, 226] width 61 height 31
select select "**"
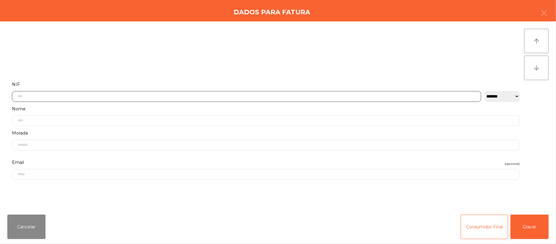
click at [158, 96] on input "text" at bounding box center [246, 96] width 469 height 11
click at [541, 237] on div "` 1 2 3 4 5 6 7 8 9 0 - = keyboard_backspace keyboard_tab q w e r t y u i o p […" at bounding box center [278, 206] width 556 height 76
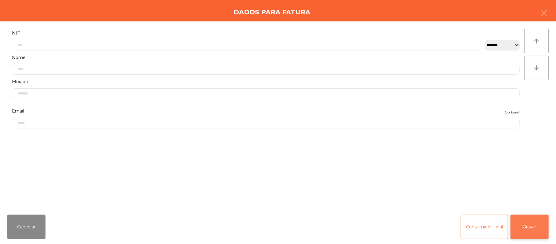
click at [532, 219] on button "Gravar" at bounding box center [530, 226] width 38 height 24
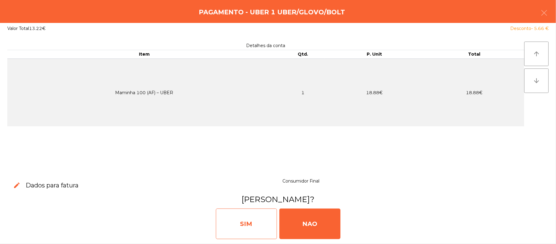
click at [250, 224] on div "SIM" at bounding box center [246, 223] width 61 height 31
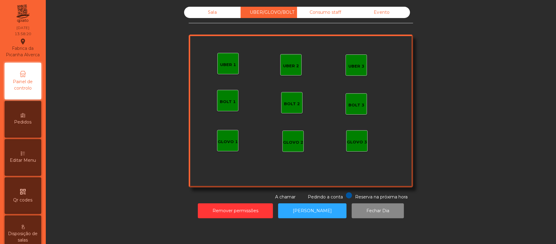
click at [224, 12] on div "Sala" at bounding box center [212, 12] width 57 height 11
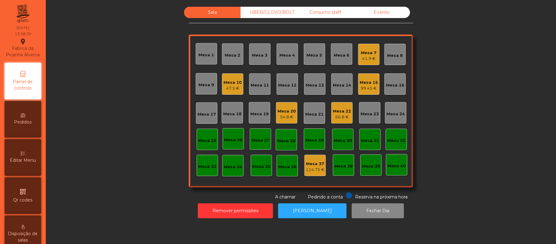
click at [205, 137] on div "Mesa 25" at bounding box center [207, 139] width 18 height 9
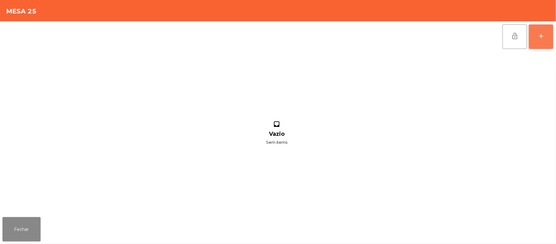
click at [538, 43] on button "add" at bounding box center [541, 36] width 24 height 24
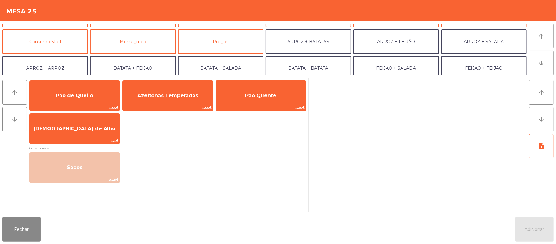
scroll to position [80, 0]
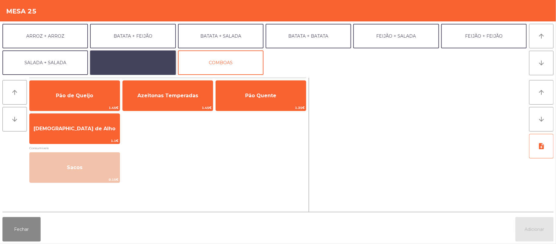
click at [126, 63] on button "EXTRAS UBER" at bounding box center [133, 62] width 86 height 24
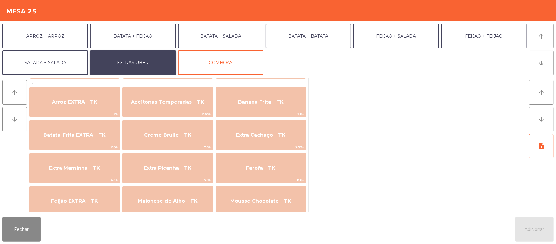
scroll to position [241, 0]
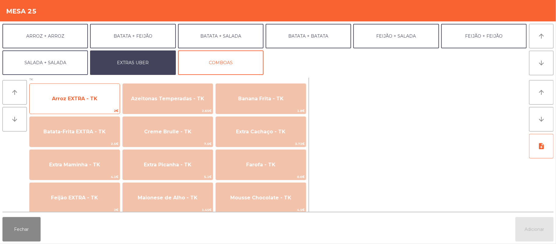
click at [86, 96] on span "Arroz EXTRA - TK" at bounding box center [75, 99] width 46 height 6
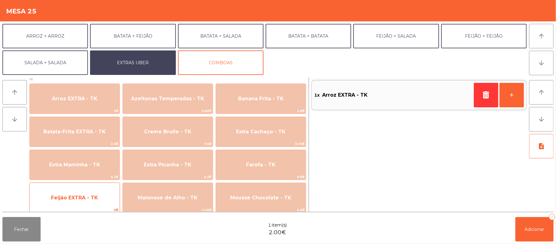
click at [97, 192] on span "Feijão EXTRA - TK" at bounding box center [75, 197] width 90 height 16
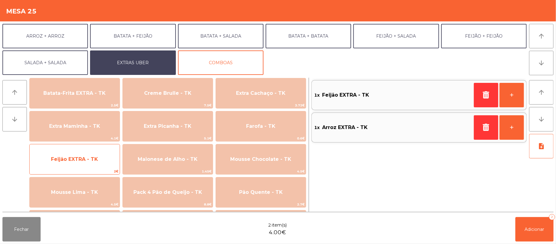
scroll to position [282, 0]
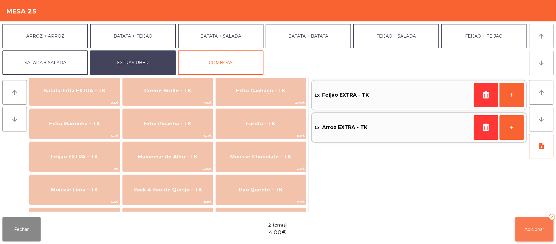
click at [531, 229] on span "Adicionar" at bounding box center [535, 228] width 20 height 5
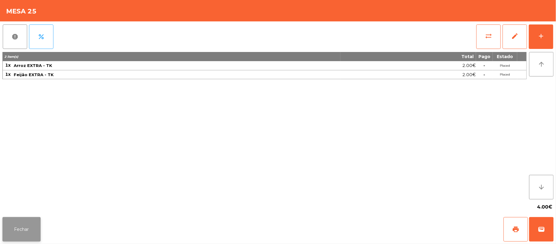
click at [39, 233] on button "Fechar" at bounding box center [21, 229] width 38 height 24
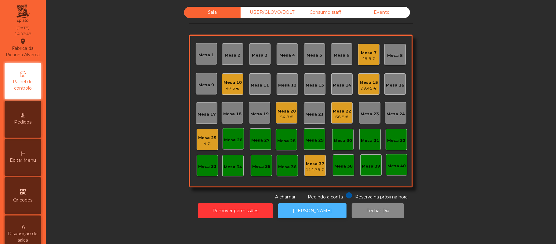
click at [307, 218] on button "[PERSON_NAME]" at bounding box center [312, 210] width 68 height 15
click at [203, 136] on div "Mesa 25" at bounding box center [207, 138] width 18 height 6
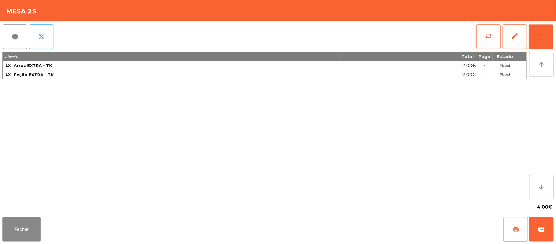
click at [506, 224] on button "print" at bounding box center [516, 229] width 24 height 24
click at [483, 30] on button "sync_alt" at bounding box center [488, 36] width 24 height 24
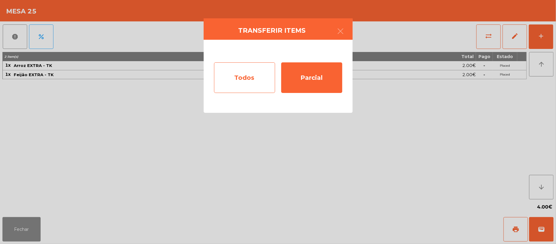
click at [242, 77] on div "Todos" at bounding box center [244, 77] width 61 height 31
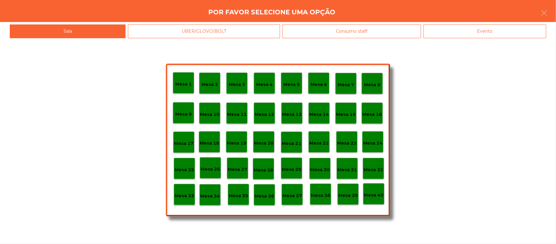
click at [477, 37] on div "Evento" at bounding box center [485, 31] width 123 height 14
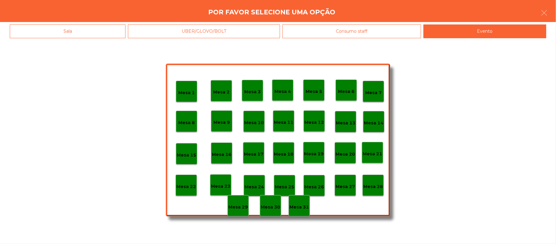
click at [376, 186] on p "Mesa 28" at bounding box center [373, 186] width 20 height 7
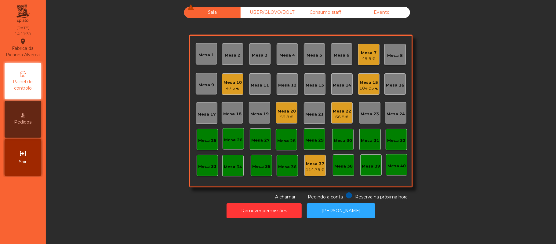
click at [369, 84] on div "Mesa 15" at bounding box center [368, 82] width 19 height 6
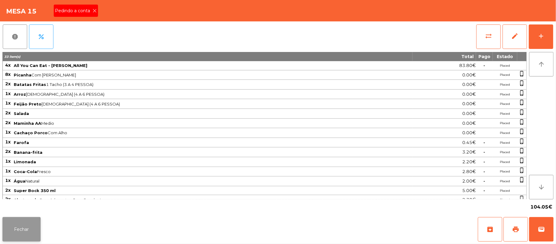
click at [20, 232] on button "Fechar" at bounding box center [21, 229] width 38 height 24
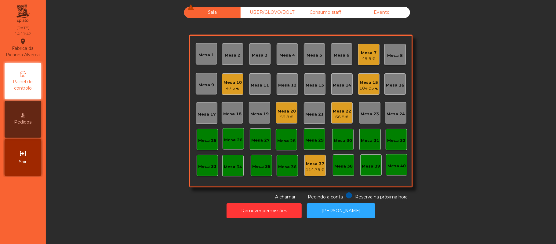
click at [228, 82] on div "Mesa 10" at bounding box center [233, 82] width 18 height 6
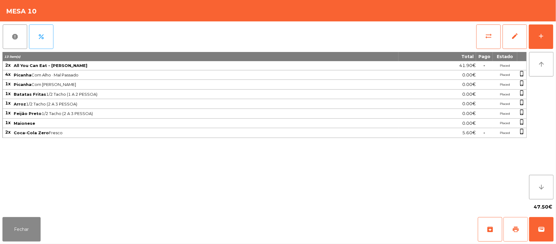
click at [513, 229] on span "print" at bounding box center [515, 228] width 7 height 7
click at [28, 219] on button "Fechar" at bounding box center [21, 229] width 38 height 24
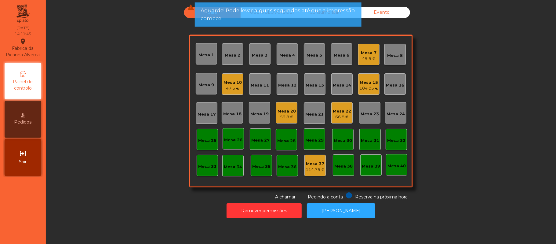
click at [368, 83] on div "Mesa 15" at bounding box center [368, 82] width 19 height 6
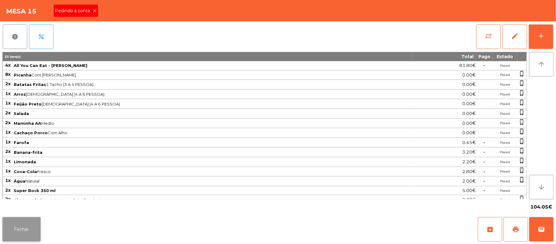
click at [27, 237] on button "Fechar" at bounding box center [21, 229] width 38 height 24
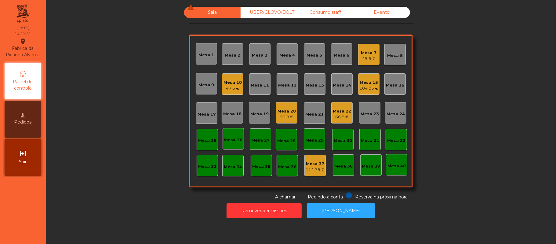
click at [334, 112] on div "Mesa 22" at bounding box center [342, 111] width 18 height 6
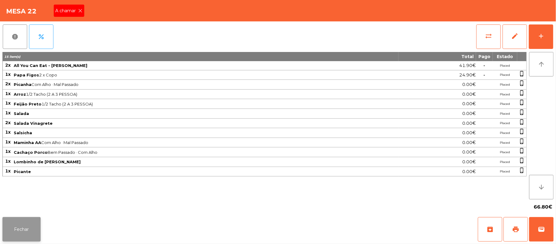
click at [20, 230] on button "Fechar" at bounding box center [21, 229] width 38 height 24
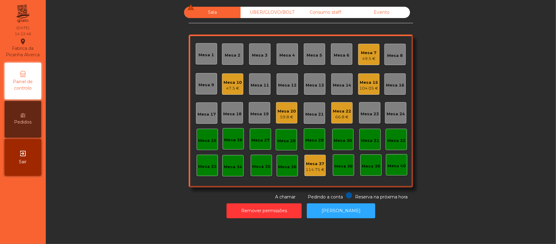
click at [235, 83] on div "Mesa 10" at bounding box center [233, 82] width 18 height 6
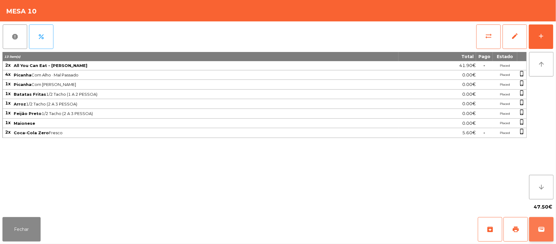
click at [545, 228] on button "wallet" at bounding box center [541, 229] width 24 height 24
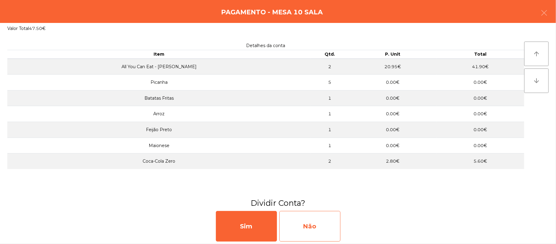
click at [317, 230] on div "Não" at bounding box center [309, 226] width 61 height 31
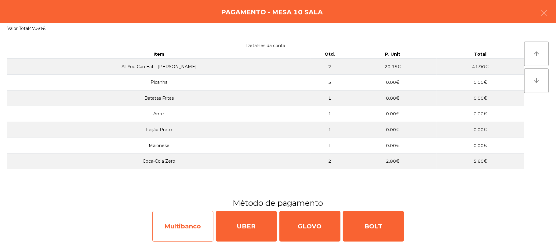
click at [165, 228] on div "Multibanco" at bounding box center [182, 226] width 61 height 31
select select "**"
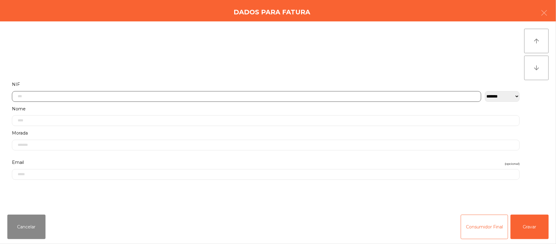
click at [163, 96] on input "text" at bounding box center [246, 96] width 469 height 11
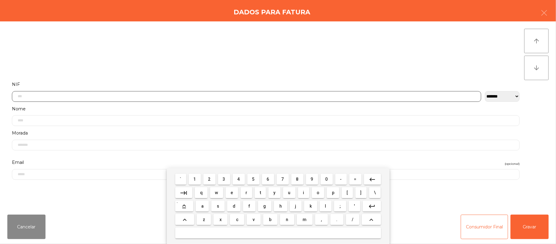
scroll to position [51, 0]
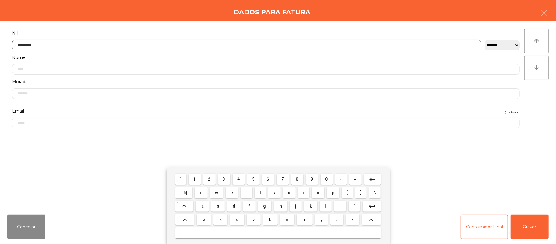
type input "*********"
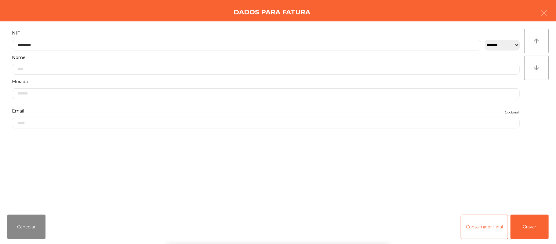
click at [533, 225] on div "` 1 2 3 4 5 6 7 8 9 0 - = keyboard_backspace keyboard_tab q w e r t y u i o p […" at bounding box center [278, 206] width 556 height 76
click at [537, 226] on button "Gravar" at bounding box center [530, 226] width 38 height 24
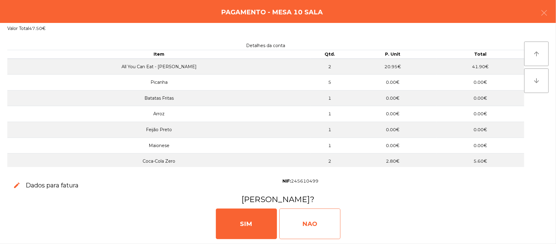
click at [316, 213] on div "NAO" at bounding box center [309, 223] width 61 height 31
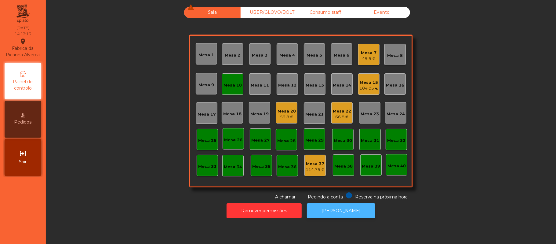
click at [341, 212] on button "[PERSON_NAME]" at bounding box center [341, 210] width 68 height 15
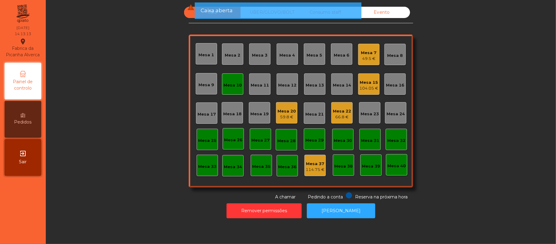
click at [227, 77] on div "Mesa 10" at bounding box center [232, 83] width 21 height 21
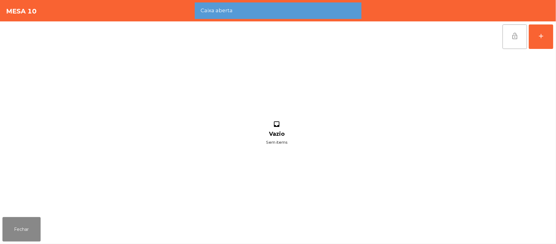
click at [520, 35] on button "lock_open" at bounding box center [515, 36] width 24 height 24
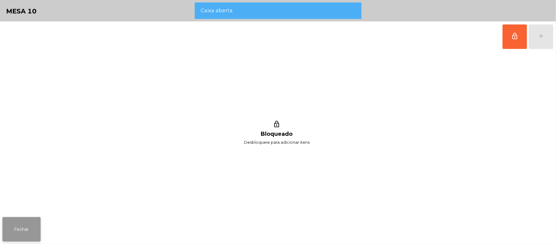
click at [28, 220] on button "Fechar" at bounding box center [21, 229] width 38 height 24
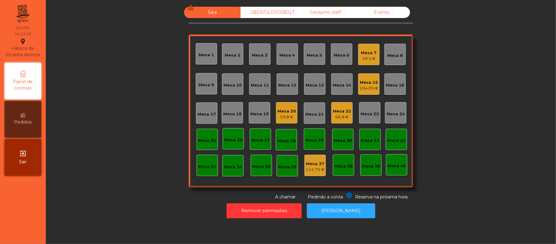
click at [337, 108] on div "Mesa 22" at bounding box center [342, 111] width 18 height 6
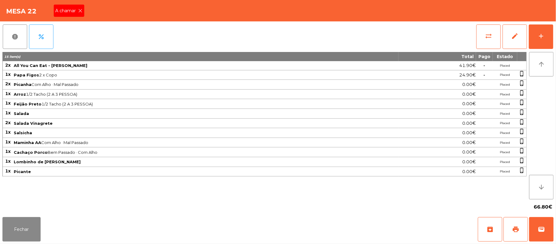
click at [75, 15] on div "A chamar" at bounding box center [69, 11] width 31 height 12
click at [81, 10] on div "Mesa 22" at bounding box center [278, 10] width 556 height 21
click at [85, 10] on div "Mesa 22" at bounding box center [278, 10] width 556 height 21
click at [30, 225] on button "Fechar" at bounding box center [21, 229] width 38 height 24
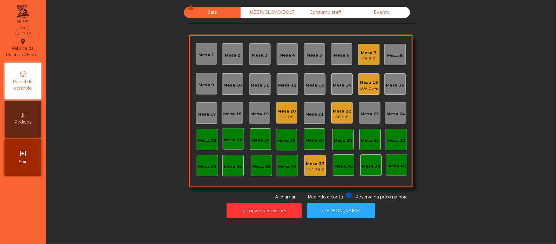
click at [373, 85] on div "104.05 €" at bounding box center [368, 88] width 19 height 6
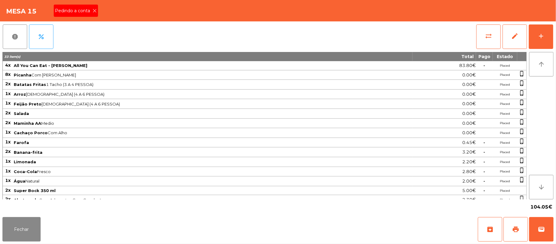
click at [88, 9] on span "Pedindo a conta" at bounding box center [74, 11] width 38 height 6
click at [515, 228] on span "print" at bounding box center [515, 228] width 7 height 7
click at [553, 227] on button "wallet" at bounding box center [541, 229] width 24 height 24
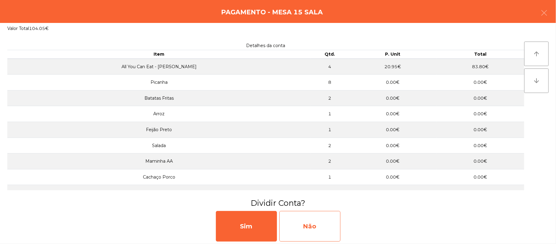
click at [320, 232] on div "Não" at bounding box center [309, 226] width 61 height 31
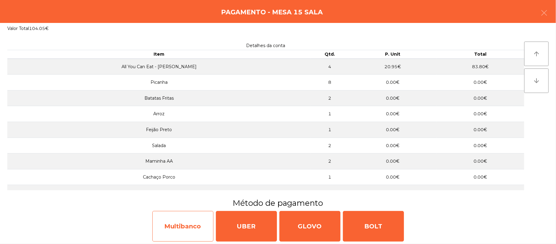
click at [195, 222] on div "Multibanco" at bounding box center [182, 226] width 61 height 31
select select "**"
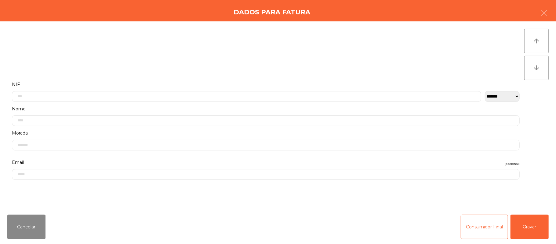
click at [202, 108] on label "Nome" at bounding box center [266, 109] width 508 height 8
click at [141, 94] on input "text" at bounding box center [246, 96] width 469 height 11
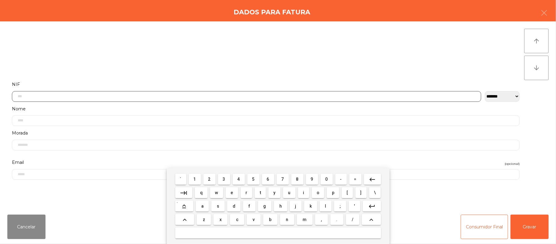
scroll to position [51, 0]
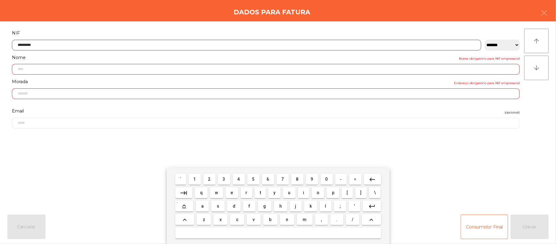
type input "*********"
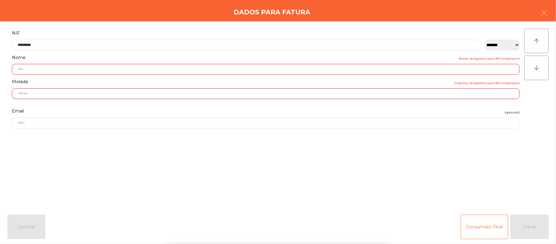
click at [523, 179] on div "` 1 2 3 4 5 6 7 8 9 0 - = keyboard_backspace keyboard_tab q w e r t y u i o p […" at bounding box center [278, 206] width 556 height 76
click at [535, 171] on div "` 1 2 3 4 5 6 7 8 9 0 - = keyboard_backspace keyboard_tab q w e r t y u i o p […" at bounding box center [278, 206] width 556 height 76
type input "**********"
click at [533, 176] on div "arrow_upward arrow_downward" at bounding box center [536, 115] width 24 height 173
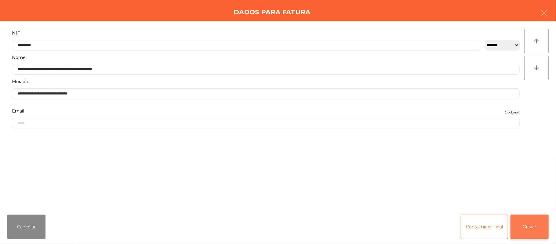
click at [534, 231] on button "Gravar" at bounding box center [530, 226] width 38 height 24
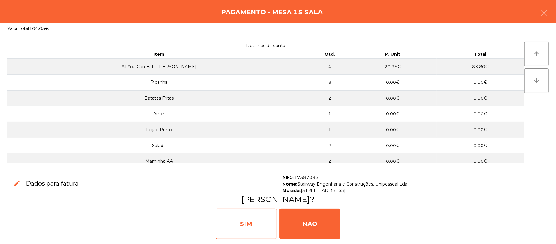
click at [238, 228] on div "SIM" at bounding box center [246, 223] width 61 height 31
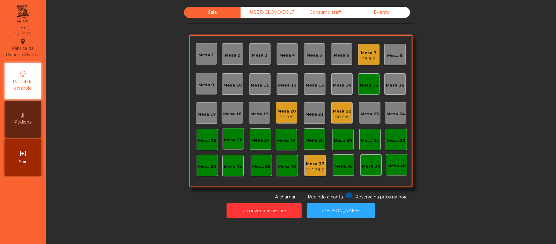
click at [363, 75] on div "Mesa 15" at bounding box center [368, 83] width 21 height 21
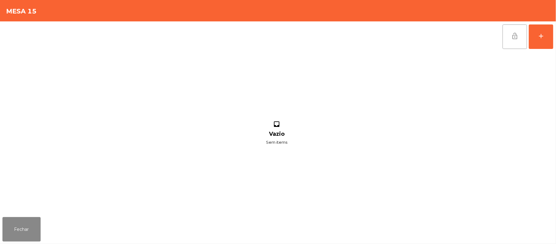
click at [506, 45] on button "lock_open" at bounding box center [515, 36] width 24 height 24
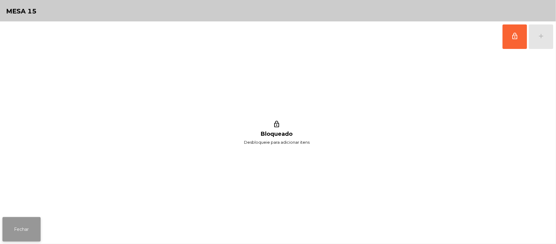
click at [22, 235] on button "Fechar" at bounding box center [21, 229] width 38 height 24
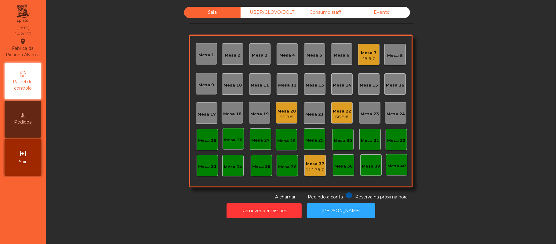
click at [324, 13] on div "Consumo staff" at bounding box center [325, 12] width 57 height 11
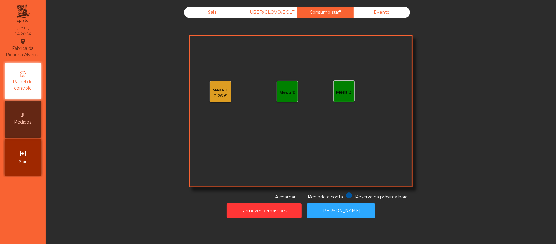
click at [350, 94] on div "Mesa 3" at bounding box center [344, 90] width 21 height 21
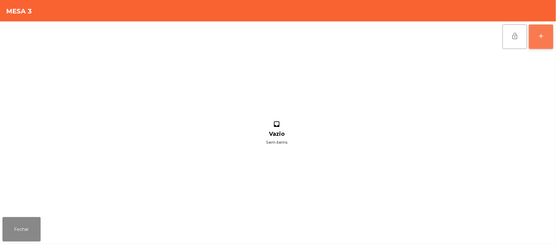
click at [540, 39] on button "add" at bounding box center [541, 36] width 24 height 24
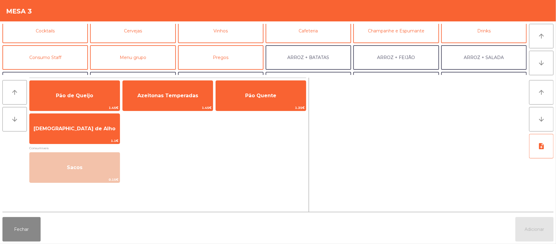
scroll to position [36, 0]
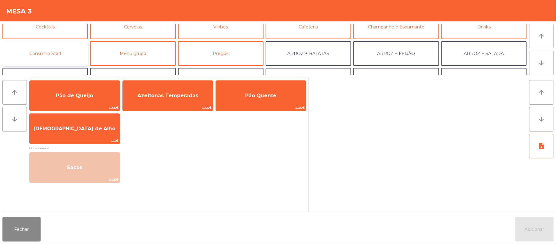
click at [60, 49] on button "Consumo Staff" at bounding box center [45, 53] width 86 height 24
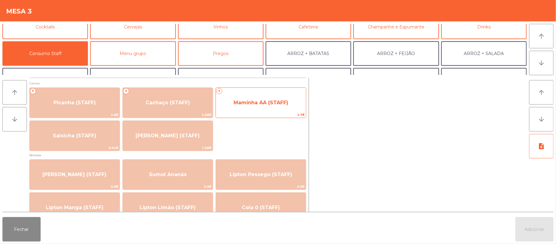
click at [270, 115] on span "1.7€" at bounding box center [261, 115] width 90 height 6
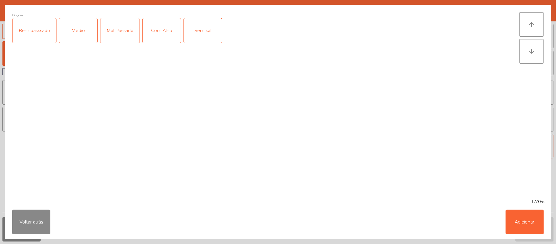
click at [75, 42] on div "Médio" at bounding box center [78, 30] width 38 height 24
click at [168, 30] on div "Com Alho" at bounding box center [162, 30] width 38 height 24
click at [533, 220] on button "Adicionar" at bounding box center [525, 222] width 38 height 24
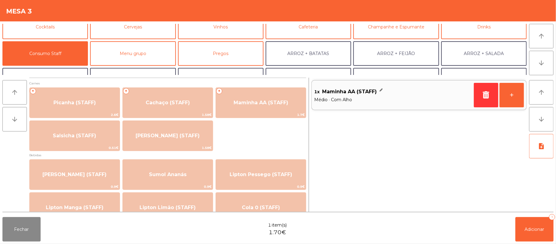
scroll to position [1, 0]
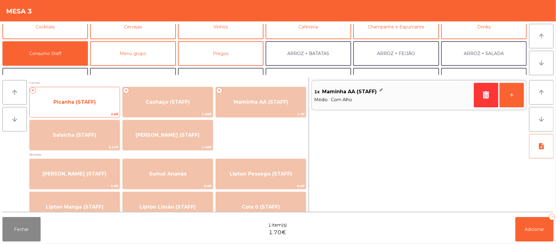
click at [102, 104] on span "Picanha (STAFF)" at bounding box center [75, 102] width 90 height 16
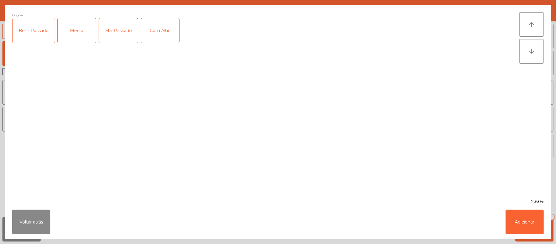
click at [82, 23] on div "Medio" at bounding box center [77, 30] width 38 height 24
click at [158, 28] on div "Com Alho" at bounding box center [160, 30] width 38 height 24
click at [514, 224] on button "Adicionar" at bounding box center [525, 222] width 38 height 24
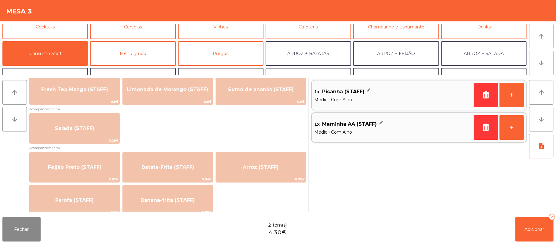
scroll to position [218, 0]
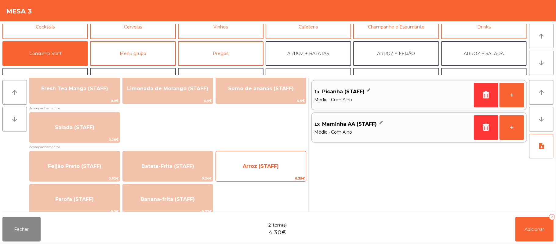
click at [262, 166] on span "Arroz (STAFF)" at bounding box center [261, 166] width 36 height 6
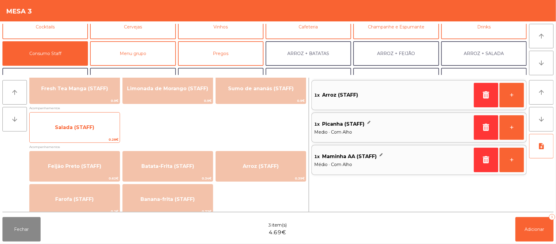
click at [108, 133] on span "Salada (STAFF)" at bounding box center [75, 127] width 90 height 16
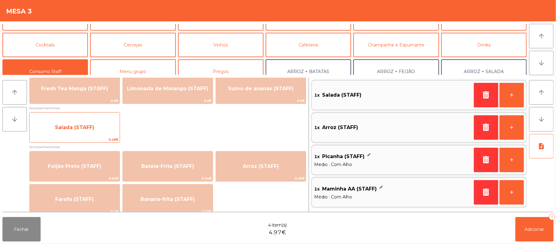
scroll to position [0, 0]
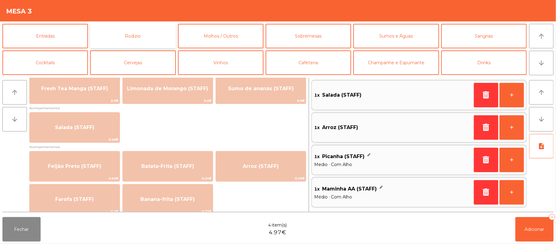
click at [131, 31] on button "Rodizio" at bounding box center [133, 36] width 86 height 24
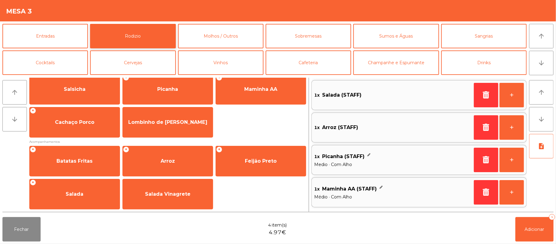
scroll to position [78, 0]
click at [65, 68] on button "Cocktails" at bounding box center [45, 62] width 86 height 24
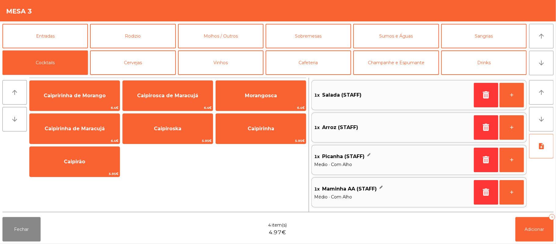
scroll to position [0, 0]
click at [158, 51] on button "Cervejas" at bounding box center [133, 62] width 86 height 24
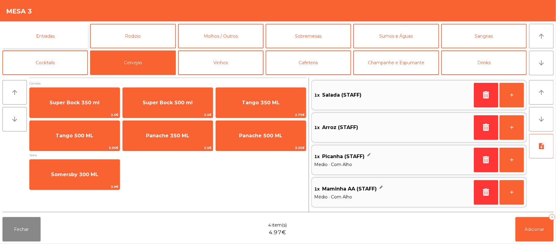
click at [70, 38] on button "Entradas" at bounding box center [45, 36] width 86 height 24
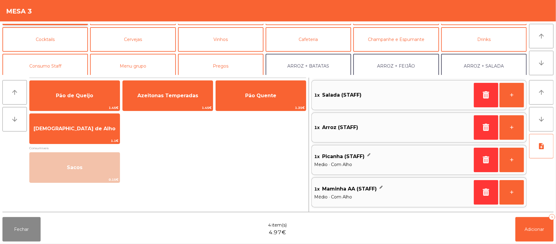
scroll to position [21, 0]
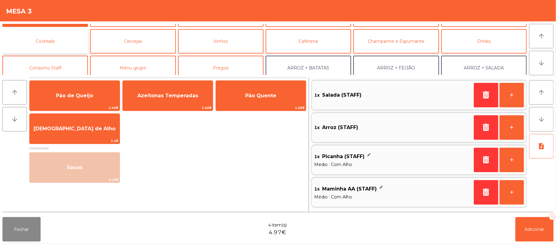
click at [68, 53] on button "Cocktails" at bounding box center [45, 41] width 86 height 24
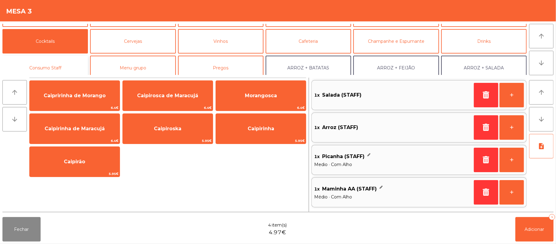
click at [76, 58] on button "Consumo Staff" at bounding box center [45, 68] width 86 height 24
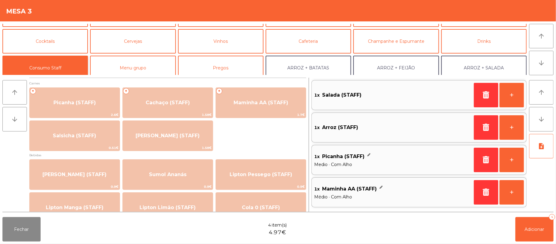
click at [70, 67] on button "Consumo Staff" at bounding box center [45, 68] width 86 height 24
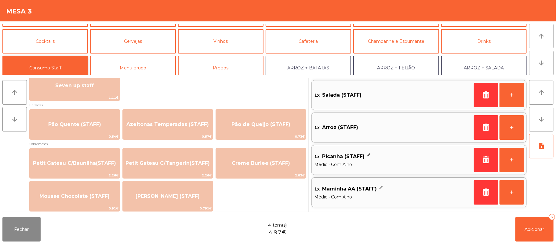
scroll to position [401, 0]
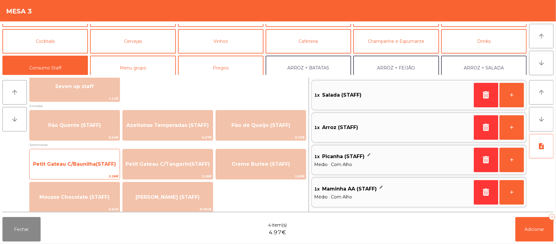
click at [93, 172] on span "Petit Gateau C/Baunilha(STAFF)" at bounding box center [75, 164] width 90 height 16
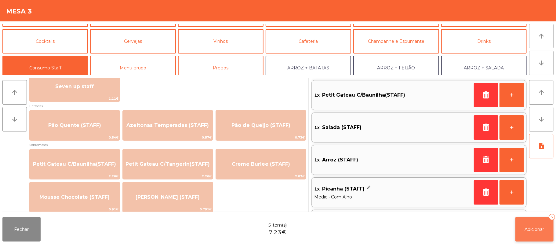
click at [529, 228] on span "Adicionar" at bounding box center [535, 228] width 20 height 5
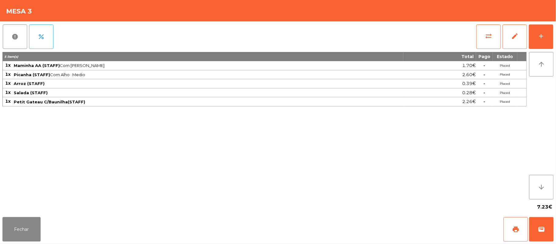
click at [490, 15] on div "Mesa 3" at bounding box center [278, 10] width 556 height 21
click at [483, 39] on button "sync_alt" at bounding box center [488, 36] width 24 height 24
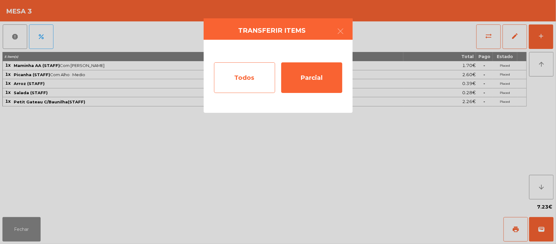
click at [225, 68] on div "Todos" at bounding box center [244, 77] width 61 height 31
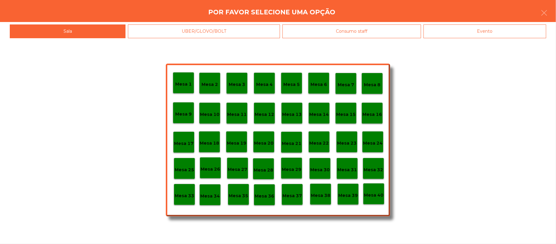
click at [466, 37] on div "Evento" at bounding box center [485, 31] width 123 height 14
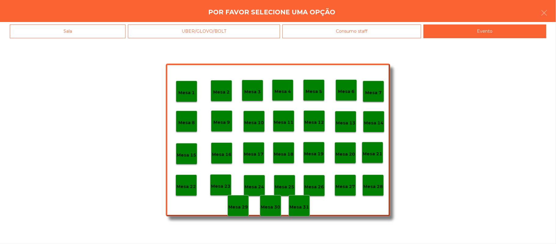
click at [381, 192] on div "Mesa 28" at bounding box center [373, 184] width 21 height 21
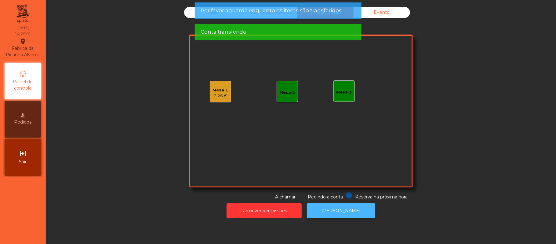
click at [345, 212] on button "[PERSON_NAME]" at bounding box center [341, 210] width 68 height 15
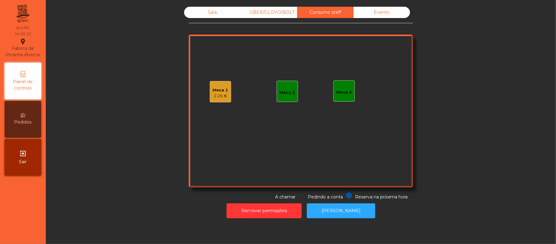
click at [221, 13] on div "Sala" at bounding box center [212, 12] width 57 height 11
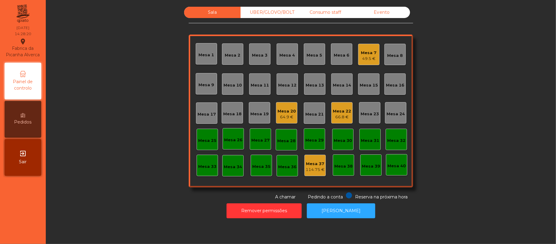
click at [290, 112] on div "Mesa 20" at bounding box center [287, 111] width 18 height 6
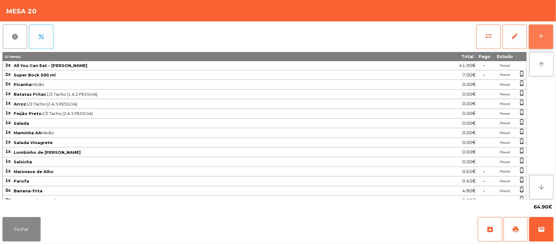
click at [538, 39] on div "add" at bounding box center [541, 35] width 7 height 7
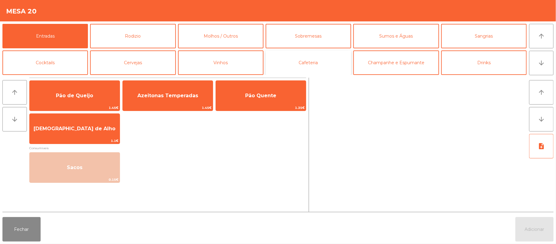
click at [285, 64] on button "Cafeteria" at bounding box center [309, 62] width 86 height 24
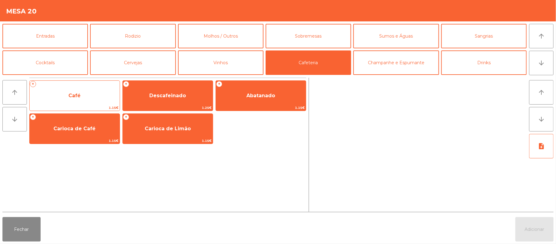
click at [93, 92] on span "Café" at bounding box center [75, 95] width 90 height 16
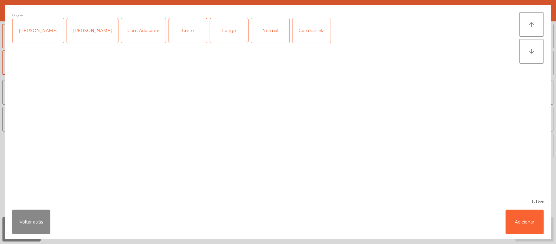
click at [261, 31] on div "Normal" at bounding box center [270, 30] width 38 height 24
click at [523, 222] on button "Adicionar" at bounding box center [525, 222] width 38 height 24
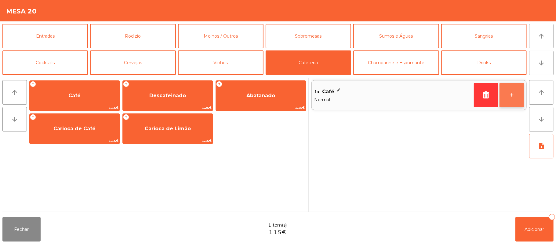
click at [513, 94] on button "+" at bounding box center [512, 95] width 24 height 24
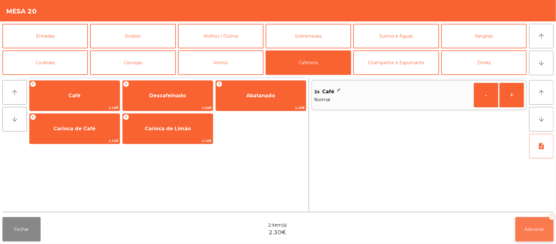
click at [535, 224] on button "Adicionar 2" at bounding box center [535, 229] width 38 height 24
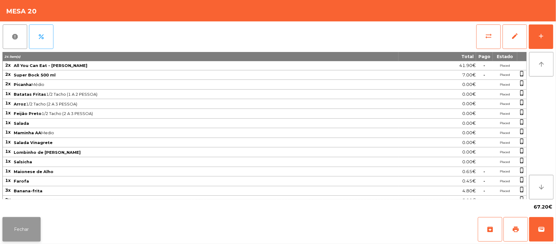
click at [26, 230] on button "Fechar" at bounding box center [21, 229] width 38 height 24
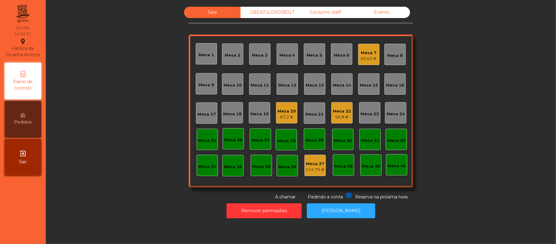
click at [371, 171] on div "Mesa 39" at bounding box center [370, 164] width 21 height 21
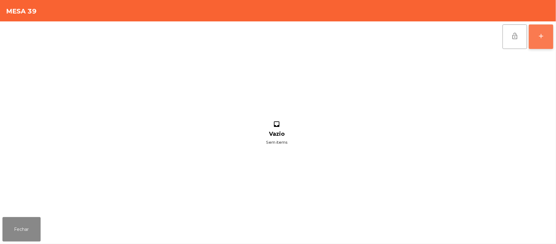
click at [531, 37] on button "add" at bounding box center [541, 36] width 24 height 24
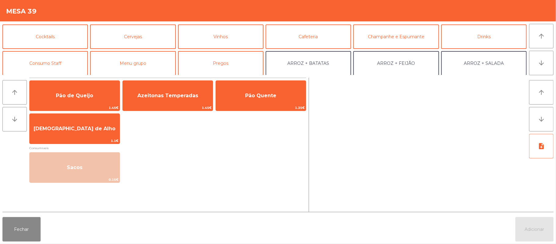
scroll to position [27, 0]
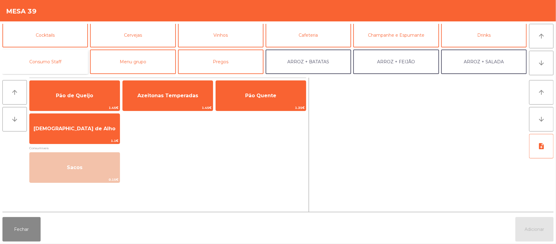
click at [71, 54] on button "Consumo Staff" at bounding box center [45, 61] width 86 height 24
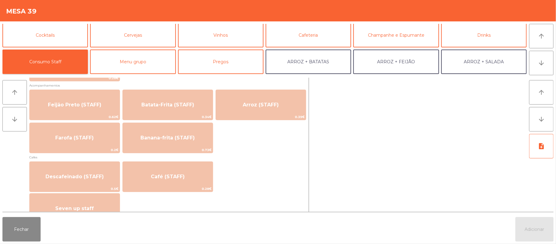
scroll to position [280, 0]
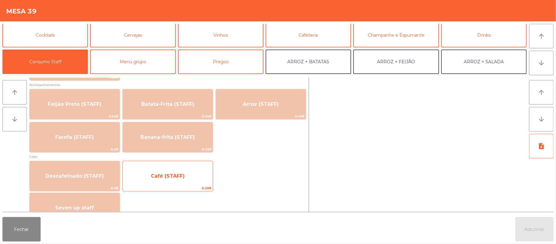
click at [197, 184] on span "Café (STAFF)" at bounding box center [168, 176] width 90 height 16
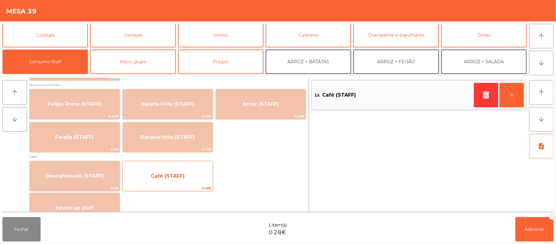
click at [184, 183] on span "Café (STAFF)" at bounding box center [168, 176] width 90 height 16
click at [180, 184] on div "Café (STAFF) 0.28€" at bounding box center [167, 176] width 91 height 31
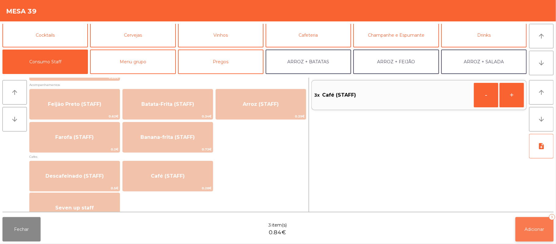
click at [535, 234] on button "Adicionar 3" at bounding box center [535, 229] width 38 height 24
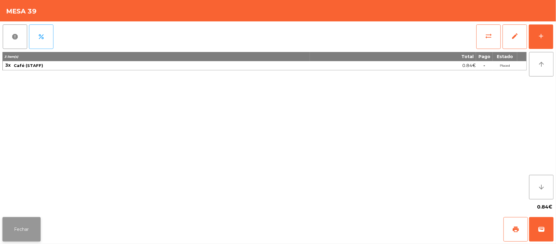
click at [30, 232] on button "Fechar" at bounding box center [21, 229] width 38 height 24
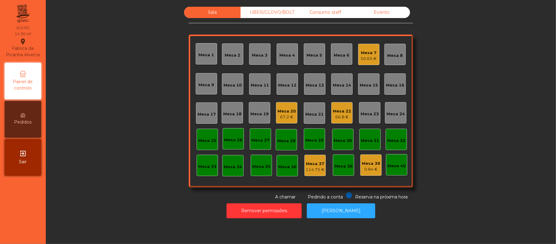
click at [273, 15] on div "UBER/GLOVO/BOLT" at bounding box center [269, 12] width 57 height 11
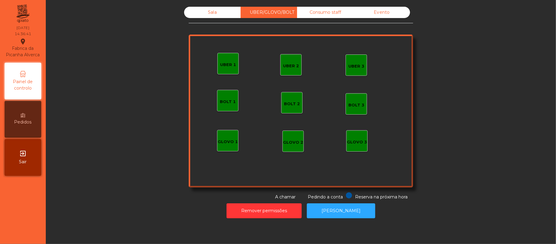
click at [318, 17] on div "Consumo staff" at bounding box center [325, 12] width 57 height 11
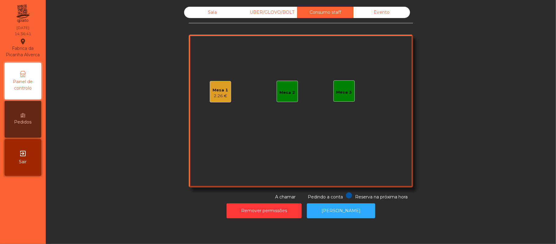
click at [208, 9] on div "Sala" at bounding box center [212, 12] width 57 height 11
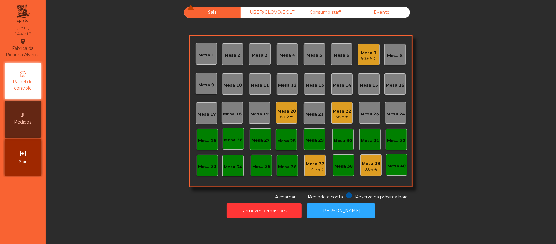
click at [358, 51] on div "Mesa 7 50.65 €" at bounding box center [368, 54] width 21 height 21
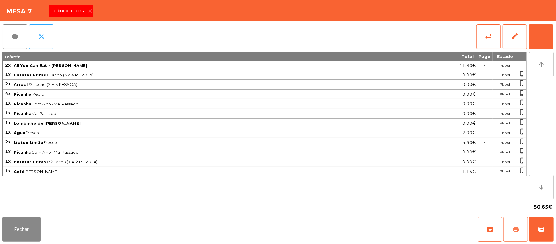
click at [507, 227] on button "print" at bounding box center [516, 229] width 24 height 24
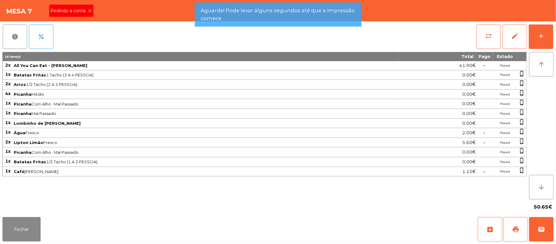
click at [89, 10] on icon at bounding box center [90, 11] width 4 height 4
click at [89, 10] on div "Mesa 7 Pedindo a conta" at bounding box center [278, 10] width 556 height 21
click at [89, 13] on div "Mesa 7" at bounding box center [278, 10] width 556 height 21
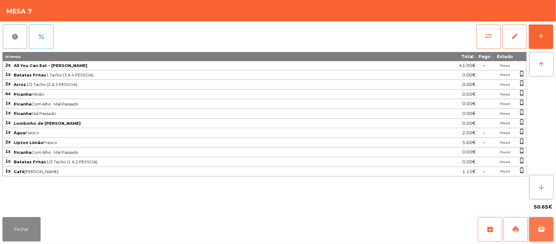
click at [551, 230] on button "wallet" at bounding box center [541, 229] width 24 height 24
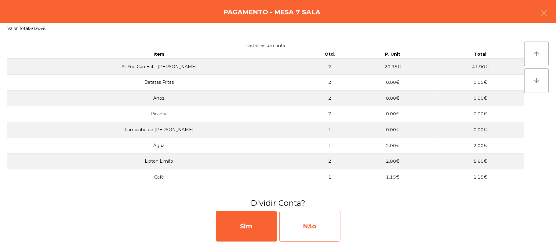
click at [325, 228] on div "Não" at bounding box center [309, 226] width 61 height 31
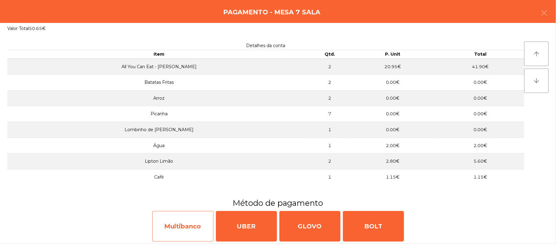
click at [194, 232] on div "Multibanco" at bounding box center [182, 226] width 61 height 31
select select "**"
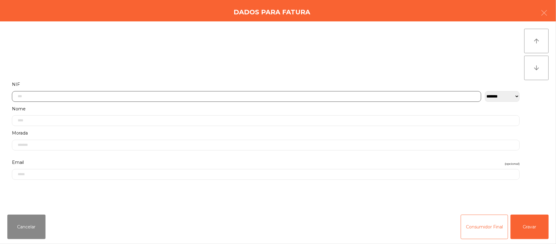
click at [212, 96] on input "text" at bounding box center [246, 96] width 469 height 11
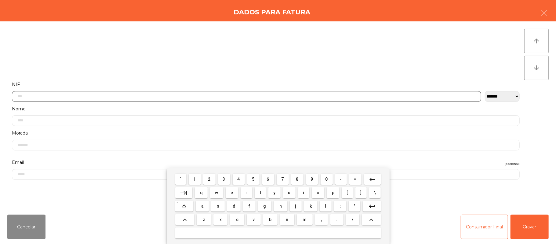
scroll to position [51, 0]
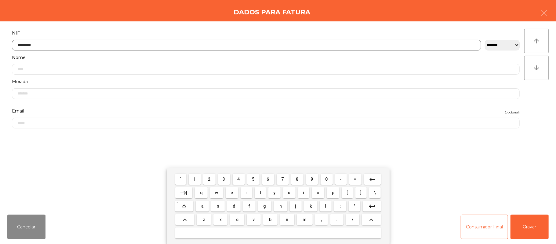
type input "*********"
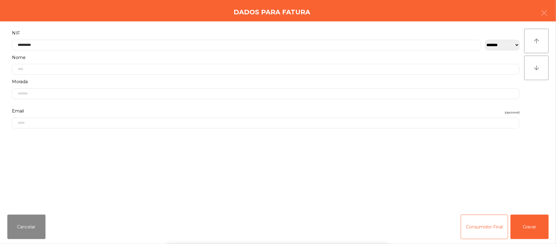
click at [535, 229] on div "` 1 2 3 4 5 6 7 8 9 0 - = keyboard_backspace keyboard_tab q w e r t y u i o p […" at bounding box center [278, 206] width 556 height 76
click at [539, 223] on div "` 1 2 3 4 5 6 7 8 9 0 - = keyboard_backspace keyboard_tab q w e r t y u i o p […" at bounding box center [278, 206] width 556 height 76
click at [545, 224] on button "Gravar" at bounding box center [530, 226] width 38 height 24
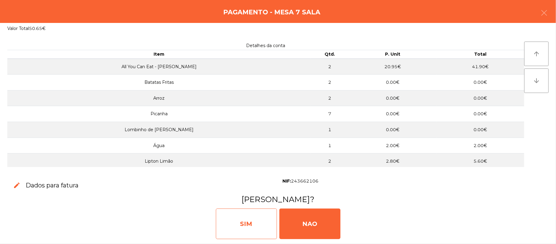
click at [238, 230] on div "SIM" at bounding box center [246, 223] width 61 height 31
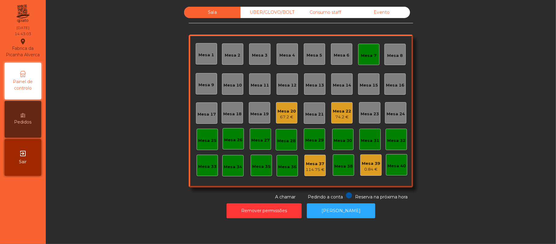
click at [370, 58] on div "Mesa 7" at bounding box center [369, 56] width 16 height 6
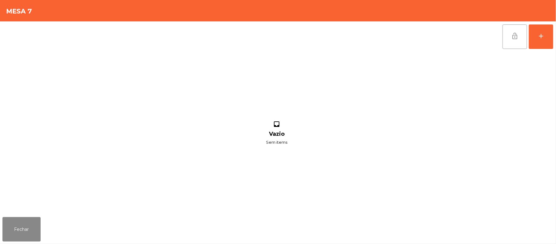
click at [522, 39] on button "lock_open" at bounding box center [515, 36] width 24 height 24
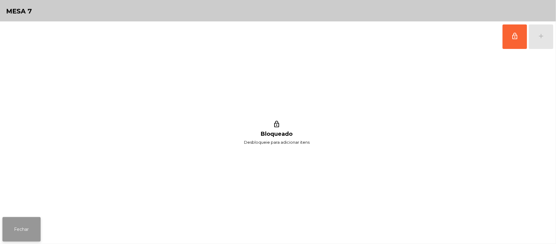
click at [26, 231] on button "Fechar" at bounding box center [21, 229] width 38 height 24
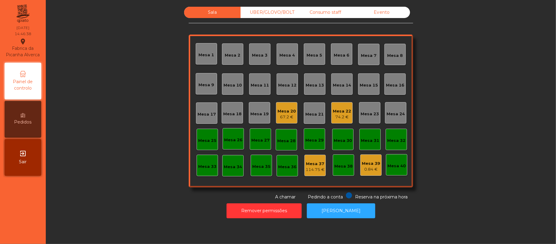
click at [278, 13] on div "UBER/GLOVO/BOLT" at bounding box center [269, 12] width 57 height 11
click at [332, 12] on div "Consumo staff" at bounding box center [325, 12] width 57 height 11
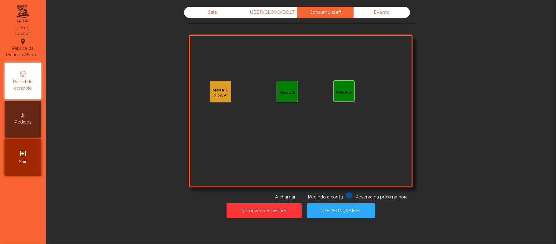
click at [281, 12] on div "UBER/GLOVO/BOLT" at bounding box center [269, 12] width 57 height 11
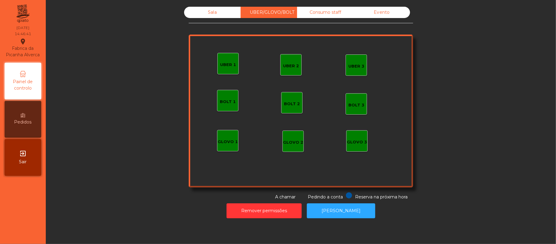
click at [211, 12] on div "Sala" at bounding box center [212, 12] width 57 height 11
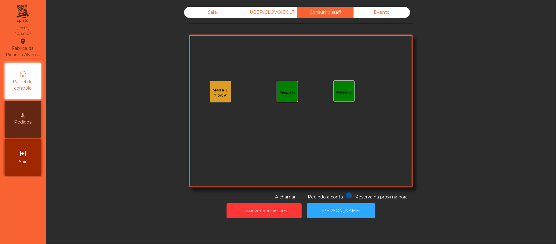
click at [225, 90] on div "Mesa 1 2.26 €" at bounding box center [220, 91] width 21 height 21
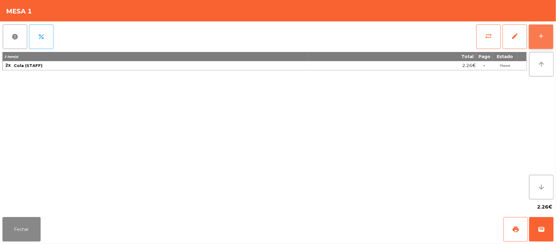
click at [538, 48] on button "add" at bounding box center [541, 36] width 24 height 24
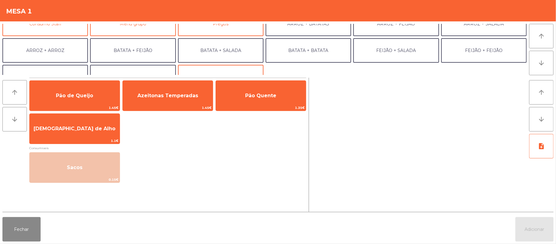
scroll to position [48, 0]
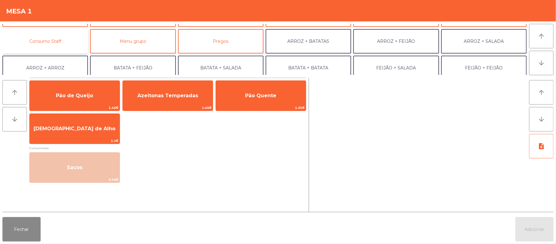
click at [70, 41] on button "Consumo Staff" at bounding box center [45, 41] width 86 height 24
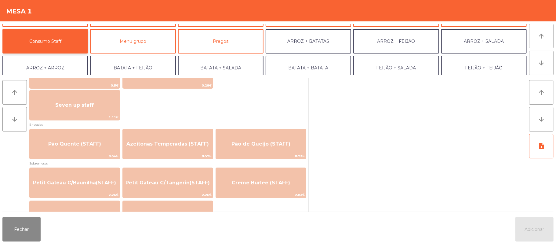
scroll to position [382, 0]
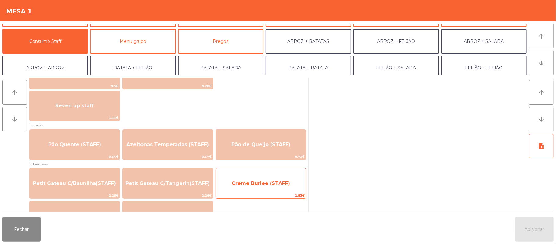
click at [263, 189] on span "Creme Burlee (STAFF)" at bounding box center [261, 183] width 90 height 16
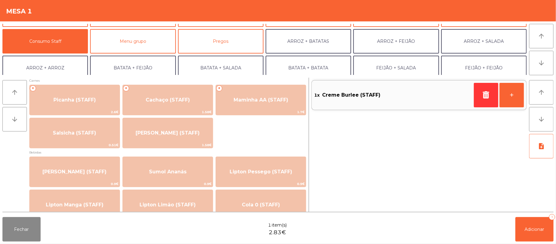
scroll to position [0, 0]
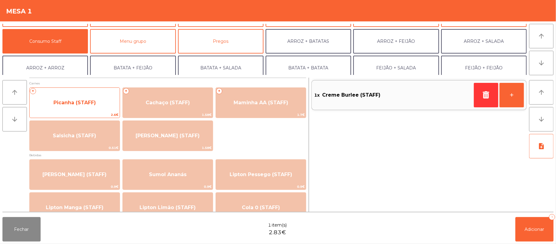
click at [79, 102] on span "Picanha (STAFF)" at bounding box center [74, 103] width 42 height 6
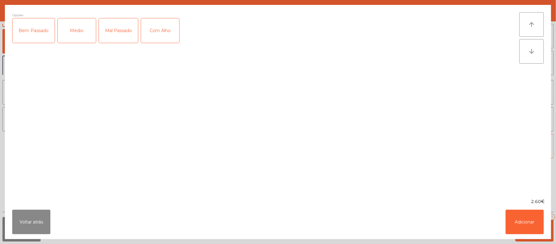
click at [116, 27] on div "Mal Passado" at bounding box center [118, 30] width 39 height 24
click at [157, 26] on div "Com Alho" at bounding box center [160, 30] width 38 height 24
click at [522, 221] on button "Adicionar" at bounding box center [525, 222] width 38 height 24
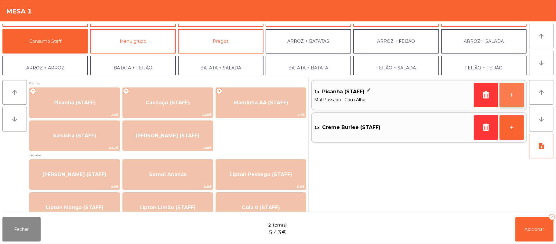
click at [512, 95] on button "+" at bounding box center [512, 95] width 24 height 24
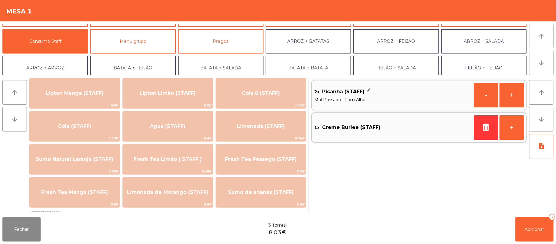
scroll to position [98, 0]
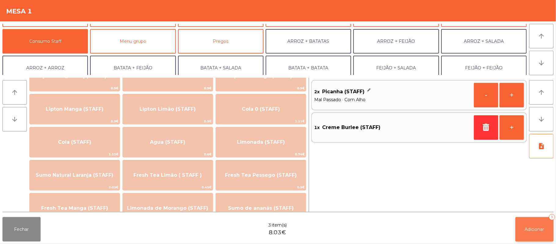
click at [534, 233] on button "Adicionar 3" at bounding box center [535, 229] width 38 height 24
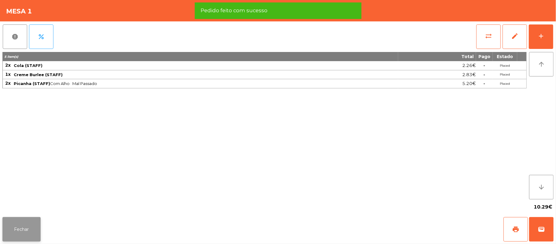
click at [20, 239] on button "Fechar" at bounding box center [21, 229] width 38 height 24
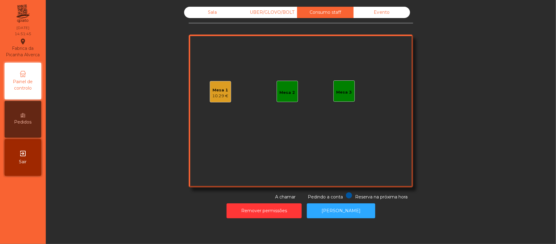
click at [216, 17] on div "Sala" at bounding box center [212, 12] width 57 height 11
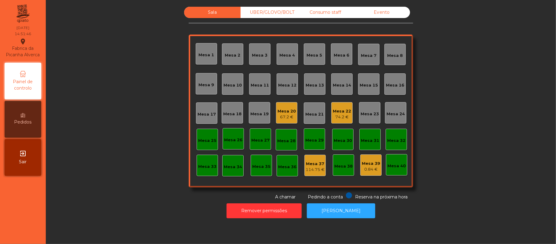
click at [213, 17] on div "Sala" at bounding box center [212, 12] width 57 height 11
click at [294, 108] on div "Mesa 20 67.2 €" at bounding box center [286, 112] width 21 height 21
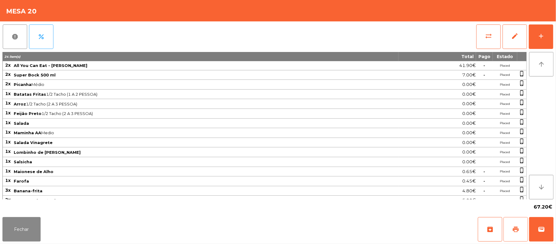
click at [524, 231] on button "print" at bounding box center [516, 229] width 24 height 24
click at [37, 230] on button "Fechar" at bounding box center [21, 229] width 38 height 24
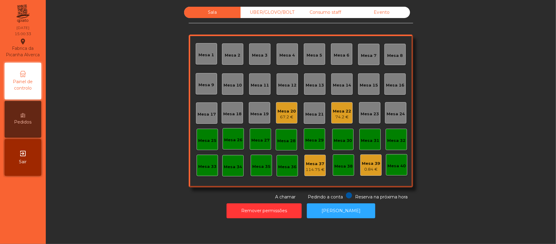
click at [281, 110] on div "Mesa 20" at bounding box center [287, 111] width 18 height 6
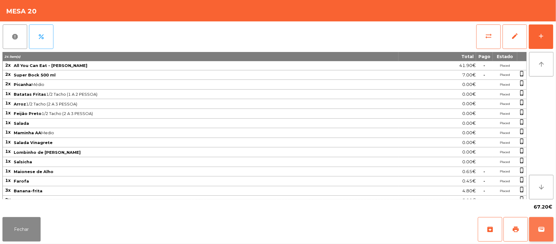
click at [552, 226] on button "wallet" at bounding box center [541, 229] width 24 height 24
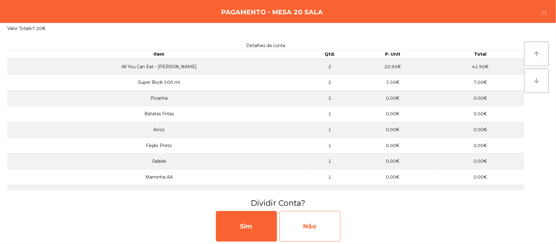
click at [322, 230] on div "Não" at bounding box center [309, 226] width 61 height 31
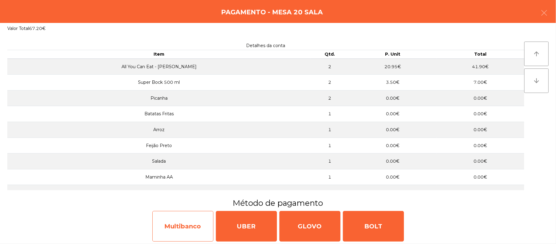
click at [180, 223] on div "Multibanco" at bounding box center [182, 226] width 61 height 31
select select "**"
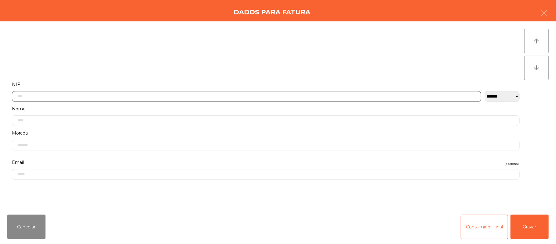
click at [244, 96] on input "text" at bounding box center [246, 96] width 469 height 11
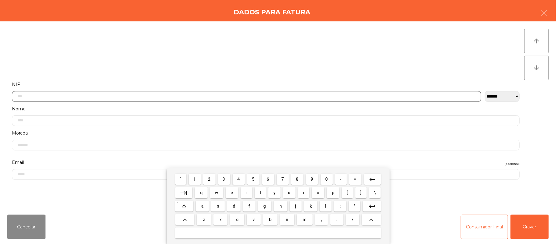
scroll to position [51, 0]
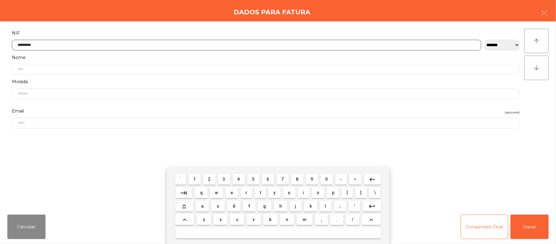
type input "*********"
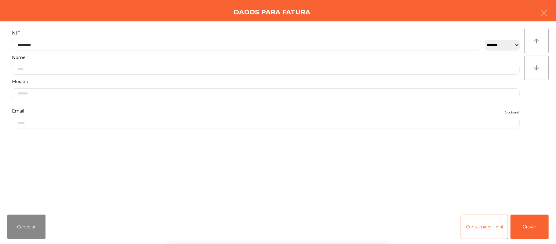
click at [534, 220] on div "` 1 2 3 4 5 6 7 8 9 0 - = keyboard_backspace keyboard_tab q w e r t y u i o p […" at bounding box center [278, 206] width 556 height 76
click at [541, 226] on div "` 1 2 3 4 5 6 7 8 9 0 - = keyboard_backspace keyboard_tab q w e r t y u i o p […" at bounding box center [278, 206] width 556 height 76
click at [540, 224] on button "Gravar" at bounding box center [530, 226] width 38 height 24
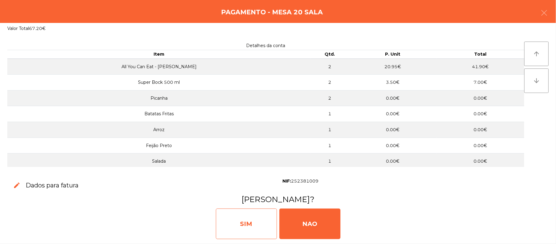
click at [239, 229] on div "SIM" at bounding box center [246, 223] width 61 height 31
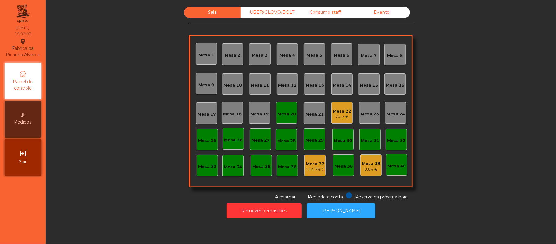
click at [288, 122] on div "Mesa 20" at bounding box center [286, 112] width 21 height 21
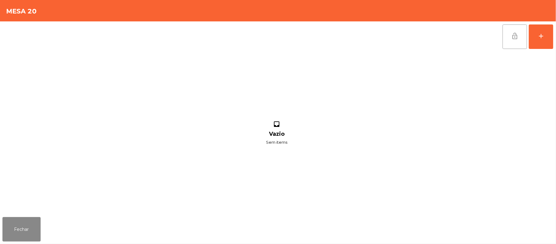
click at [511, 31] on button "lock_open" at bounding box center [515, 36] width 24 height 24
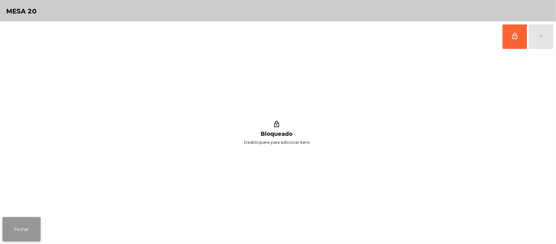
click at [29, 232] on button "Fechar" at bounding box center [21, 229] width 38 height 24
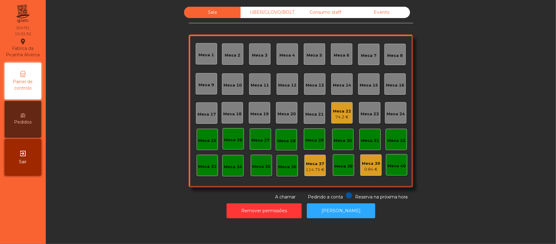
click at [335, 120] on div "Mesa 22 74.2 €" at bounding box center [341, 112] width 21 height 21
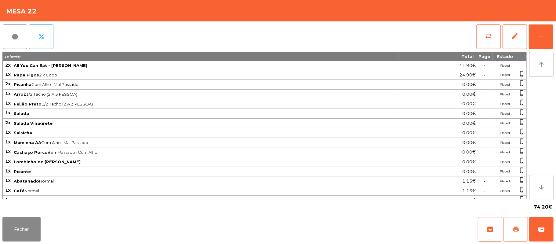
click at [511, 230] on button "print" at bounding box center [516, 229] width 24 height 24
click at [482, 35] on button "sync_alt" at bounding box center [488, 36] width 24 height 24
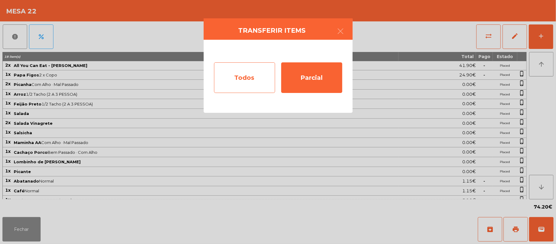
click at [249, 79] on div "Todos" at bounding box center [244, 77] width 61 height 31
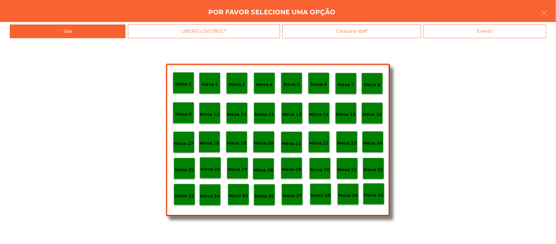
click at [494, 37] on div "Evento" at bounding box center [485, 31] width 123 height 14
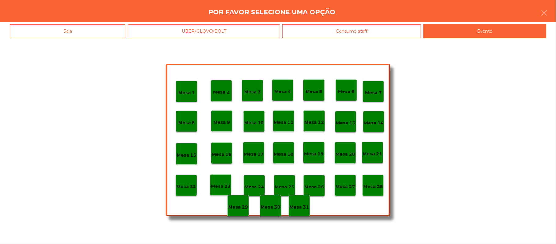
click at [373, 190] on div "Mesa 28" at bounding box center [373, 184] width 21 height 21
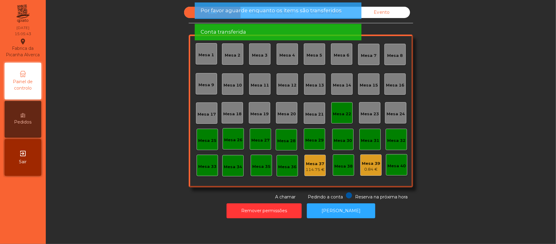
click at [345, 115] on div "Mesa 22" at bounding box center [342, 114] width 18 height 6
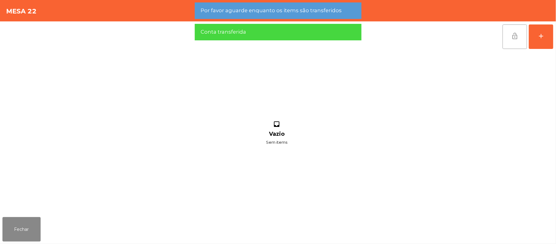
click at [512, 37] on span "lock_open" at bounding box center [514, 35] width 7 height 7
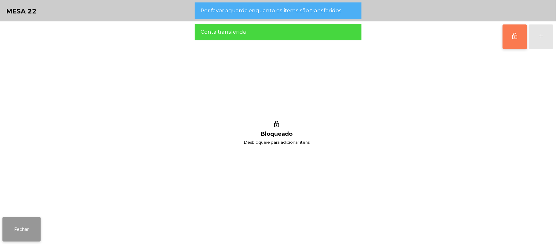
click at [16, 236] on button "Fechar" at bounding box center [21, 229] width 38 height 24
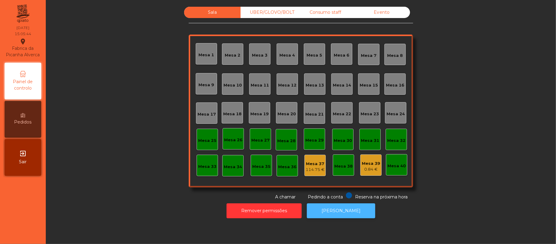
click at [361, 214] on button "[PERSON_NAME]" at bounding box center [341, 210] width 68 height 15
click at [279, 17] on div "UBER/GLOVO/BOLT" at bounding box center [269, 12] width 57 height 11
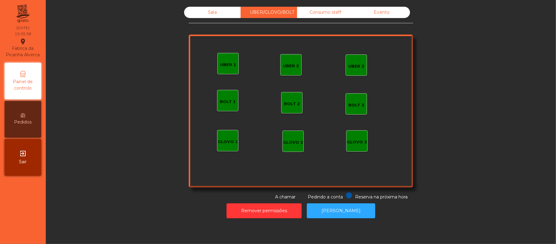
click at [217, 9] on div "Sala" at bounding box center [212, 12] width 57 height 11
